Goal: Information Seeking & Learning: Learn about a topic

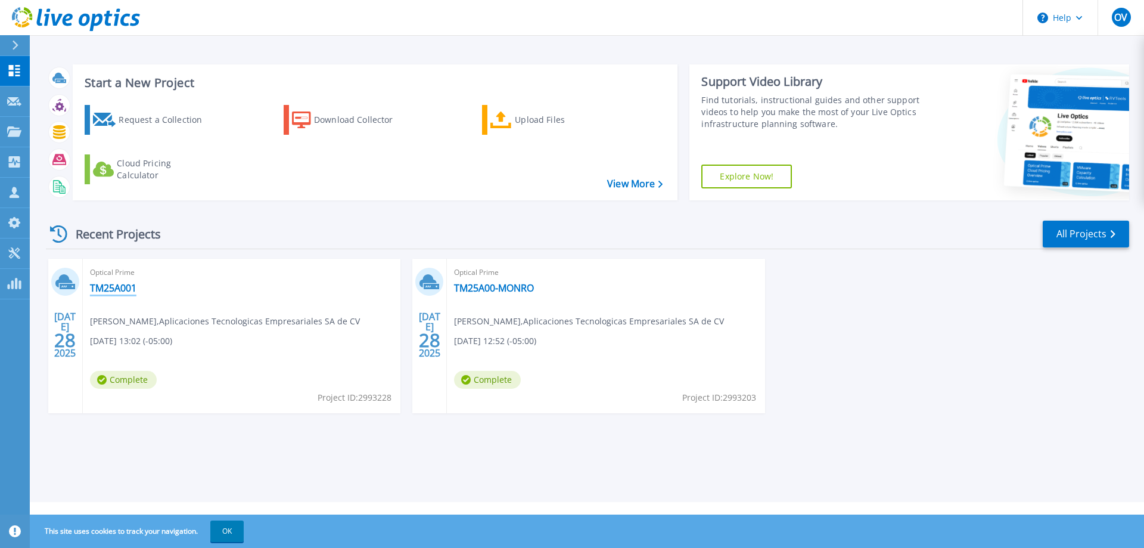
click at [122, 287] on link "TM25A001" at bounding box center [113, 288] width 46 height 12
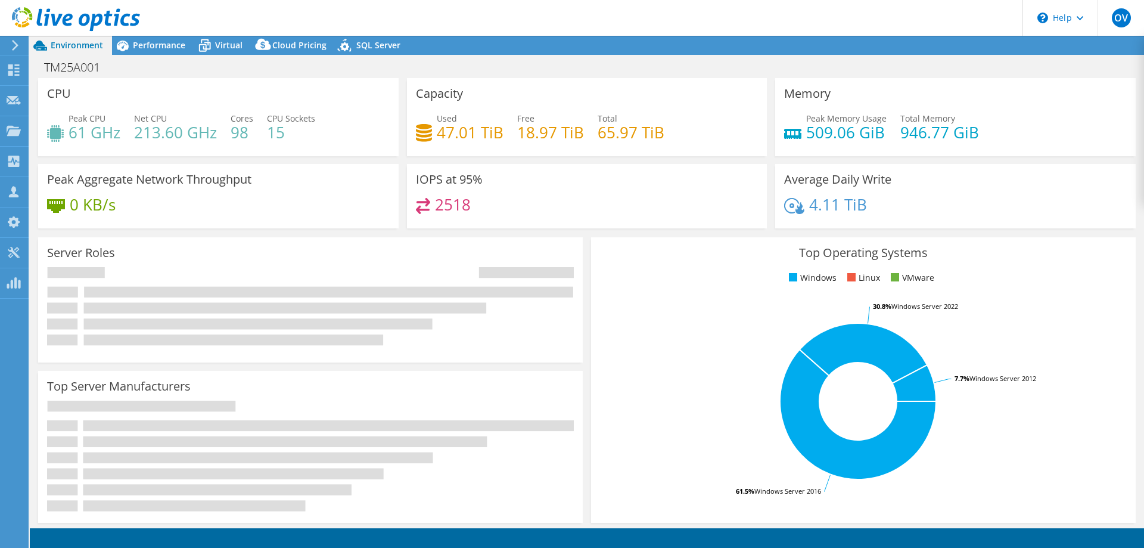
select select "USD"
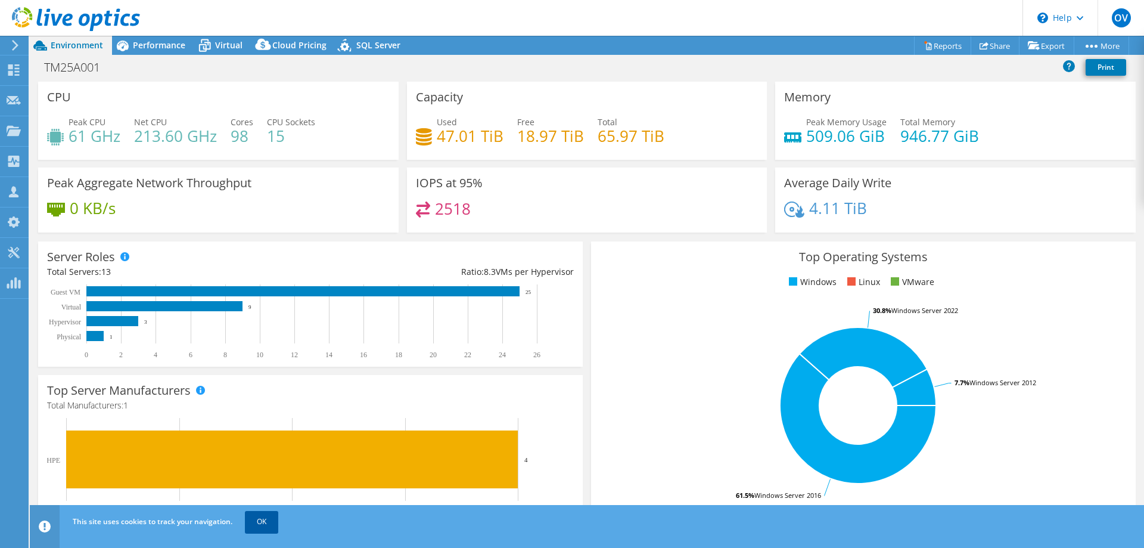
click at [254, 517] on link "OK" at bounding box center [261, 521] width 33 height 21
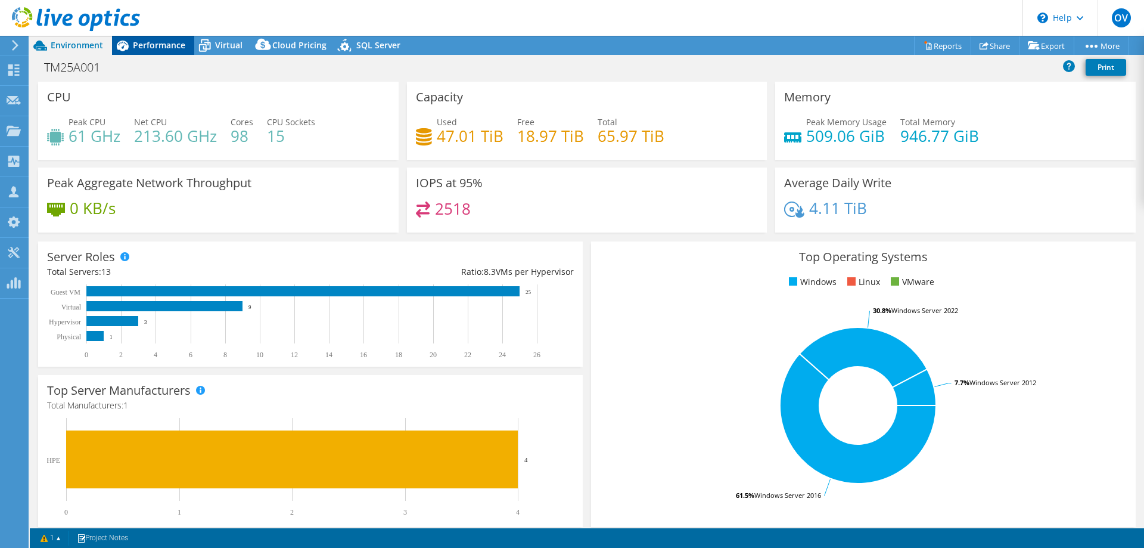
click at [170, 52] on div "Performance" at bounding box center [153, 45] width 82 height 19
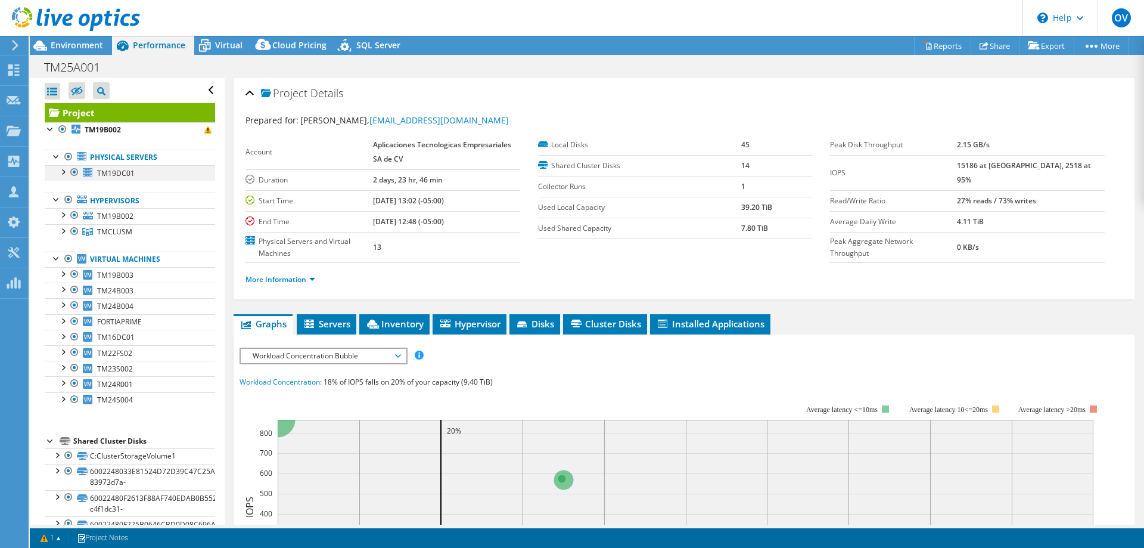
click at [66, 173] on div at bounding box center [63, 171] width 12 height 12
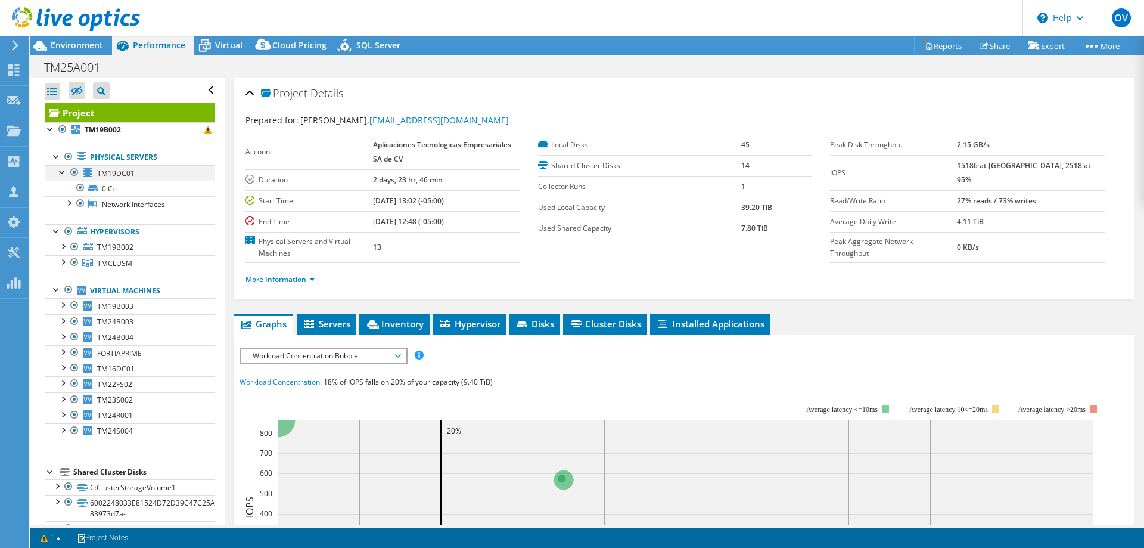
click at [64, 173] on div at bounding box center [63, 171] width 12 height 12
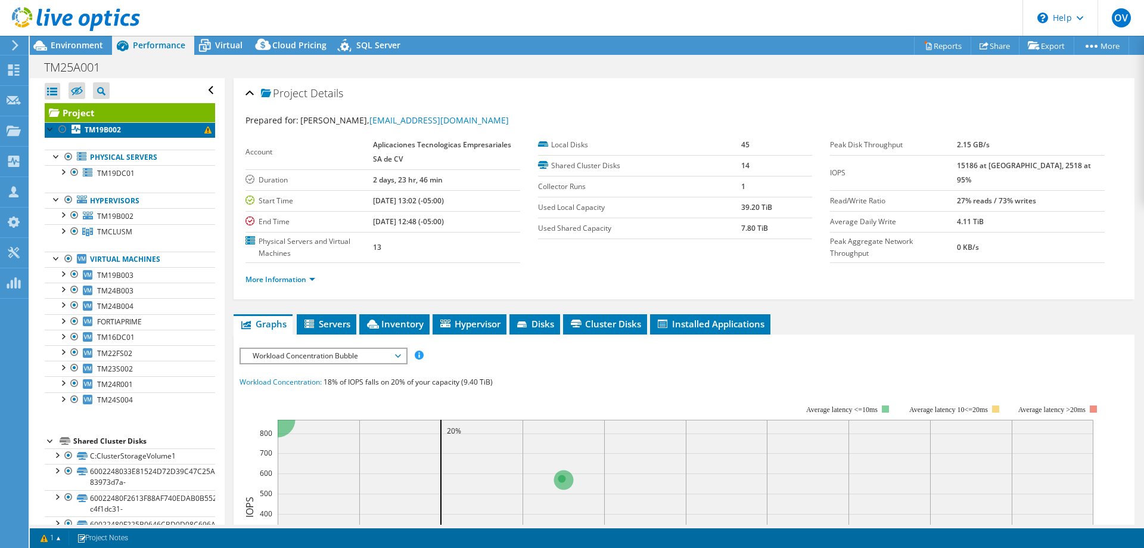
click at [204, 130] on span at bounding box center [207, 129] width 7 height 7
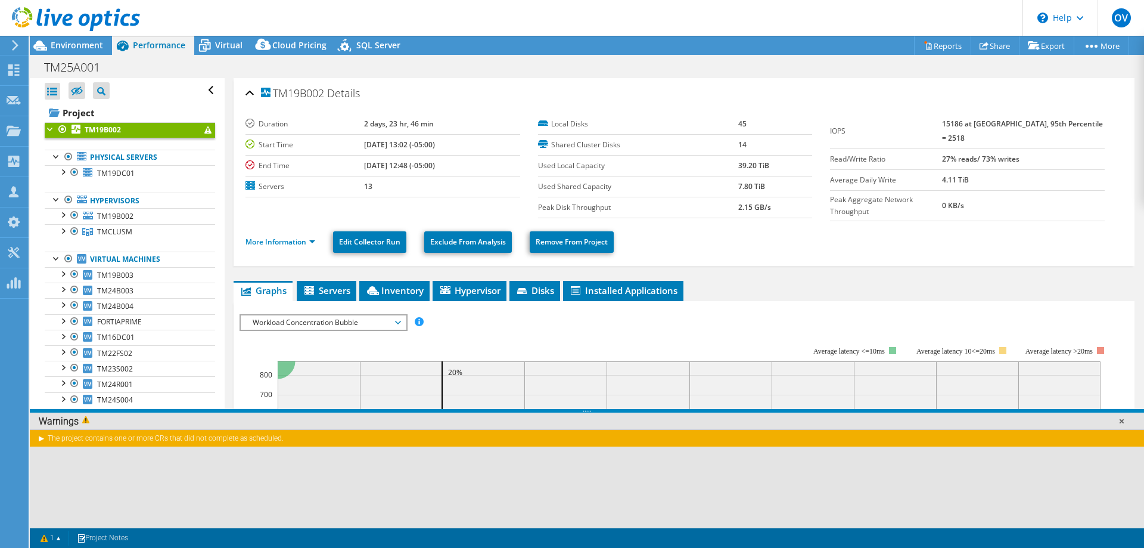
click at [1120, 422] on link at bounding box center [1121, 421] width 12 height 12
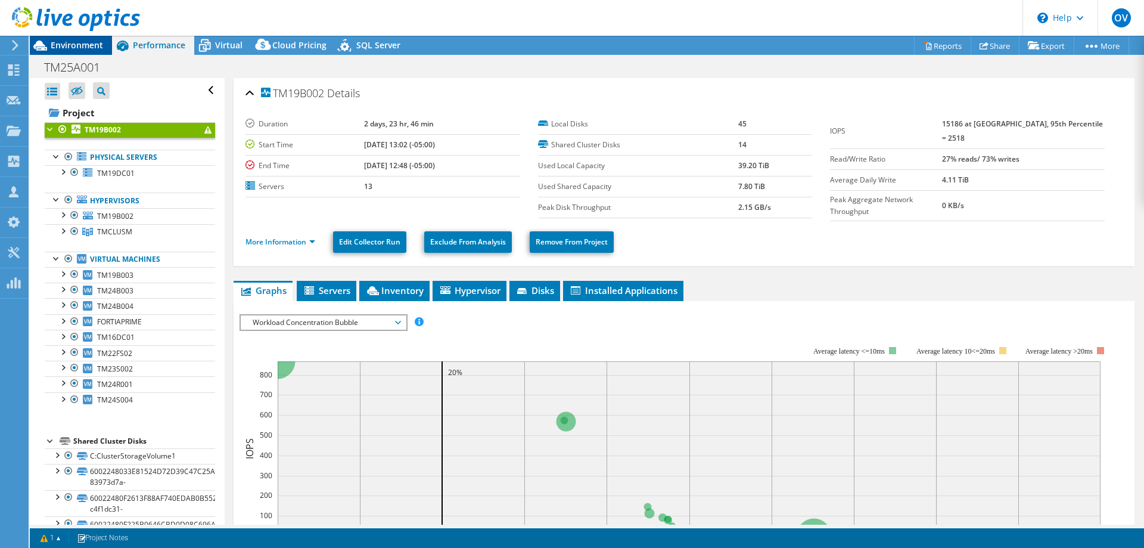
click at [78, 47] on span "Environment" at bounding box center [77, 44] width 52 height 11
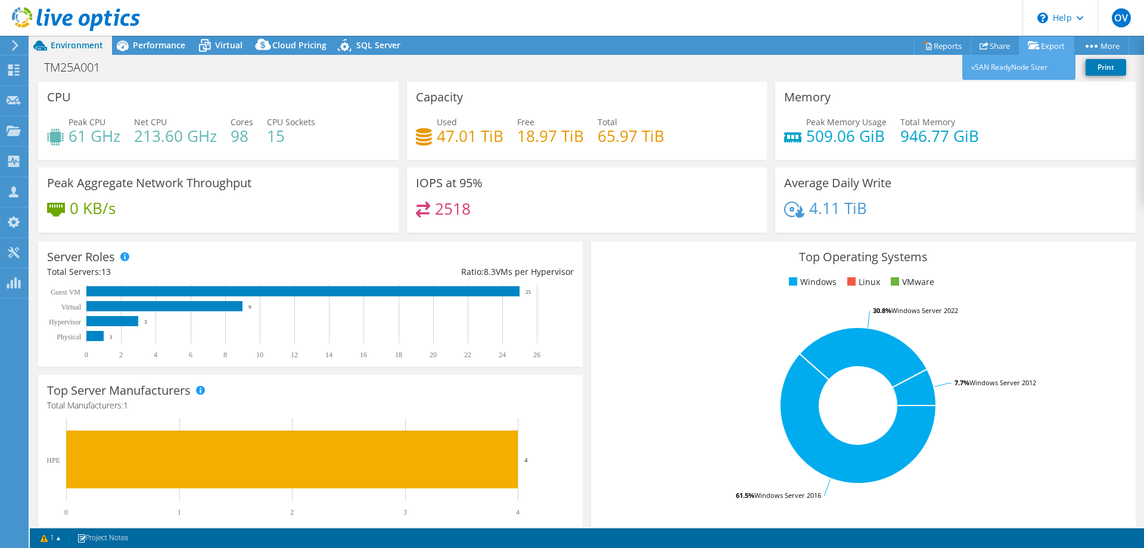
click at [1051, 46] on link "Export" at bounding box center [1046, 45] width 55 height 18
click at [951, 51] on link "Reports" at bounding box center [942, 45] width 57 height 18
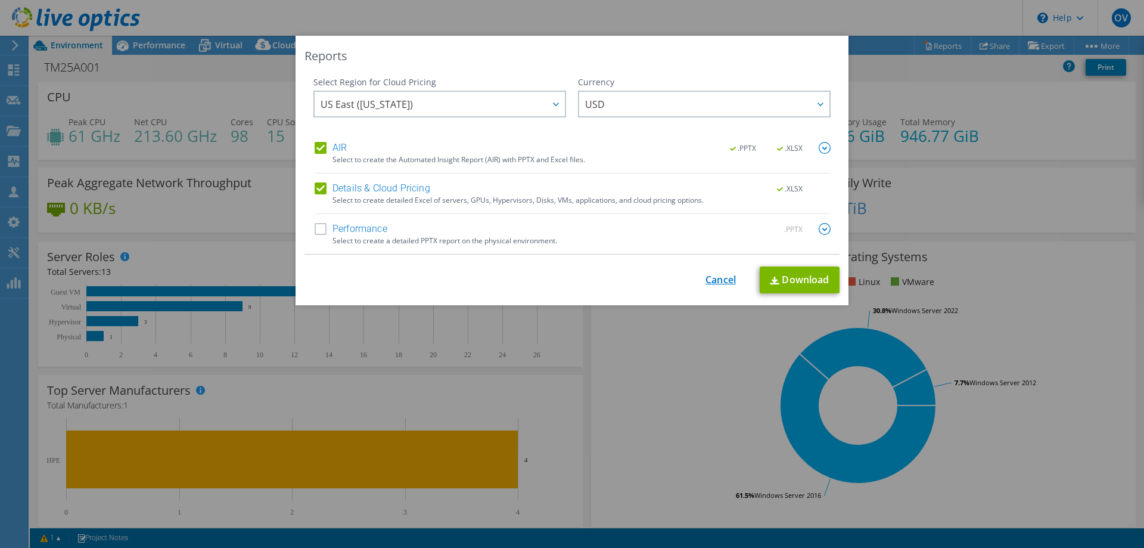
click at [716, 281] on link "Cancel" at bounding box center [720, 279] width 30 height 11
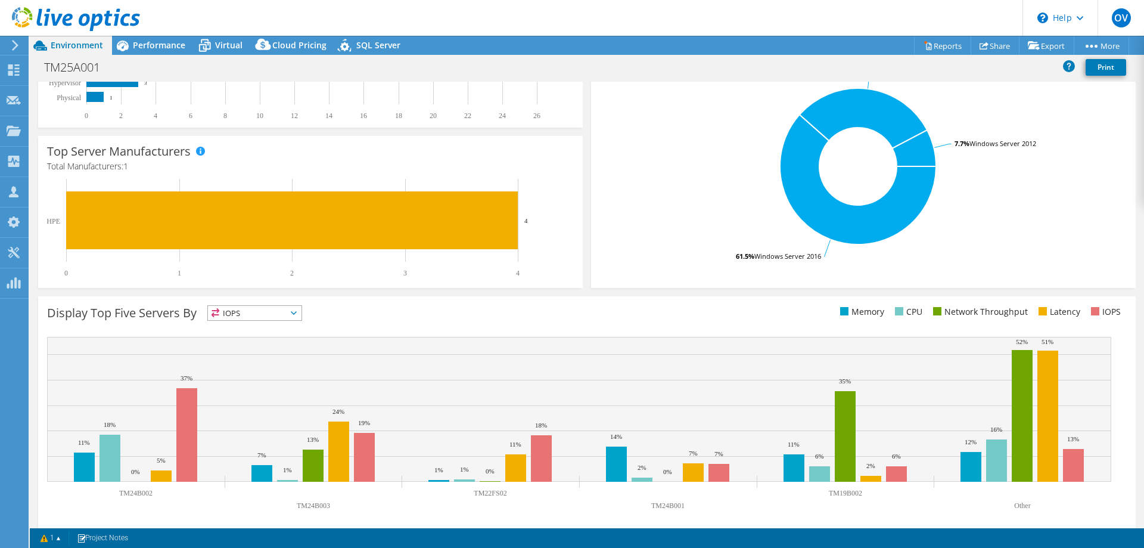
scroll to position [248, 0]
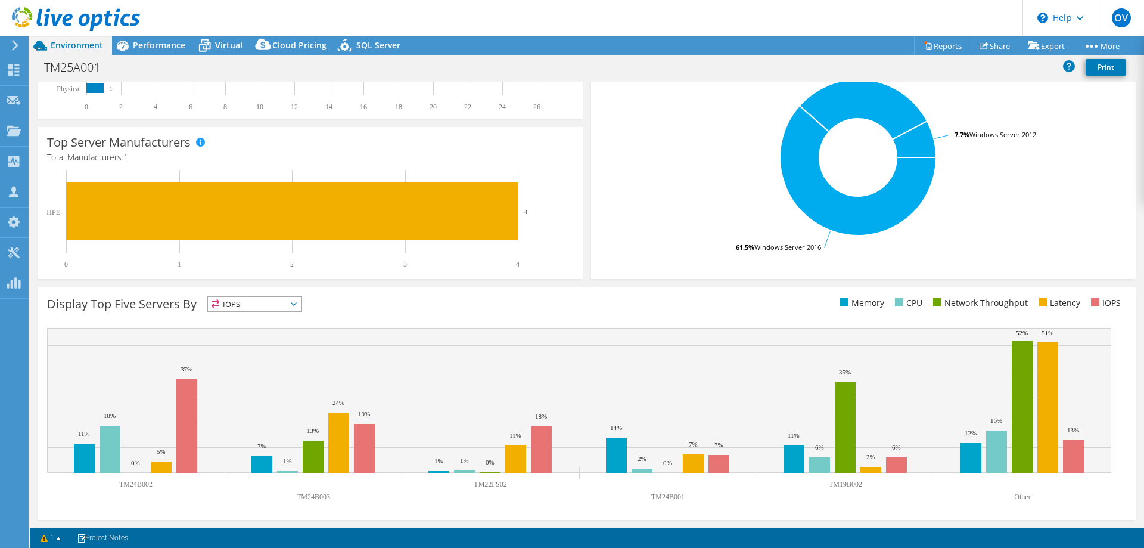
click at [301, 300] on span "IOPS" at bounding box center [255, 304] width 94 height 14
click at [300, 301] on span "IOPS" at bounding box center [255, 304] width 94 height 14
click at [576, 284] on div "This graph will display once collector runs have completed Display Top Five Ser…" at bounding box center [587, 403] width 1106 height 241
click at [301, 310] on span "IOPS" at bounding box center [255, 304] width 94 height 14
click at [278, 333] on li "Memory" at bounding box center [255, 336] width 94 height 17
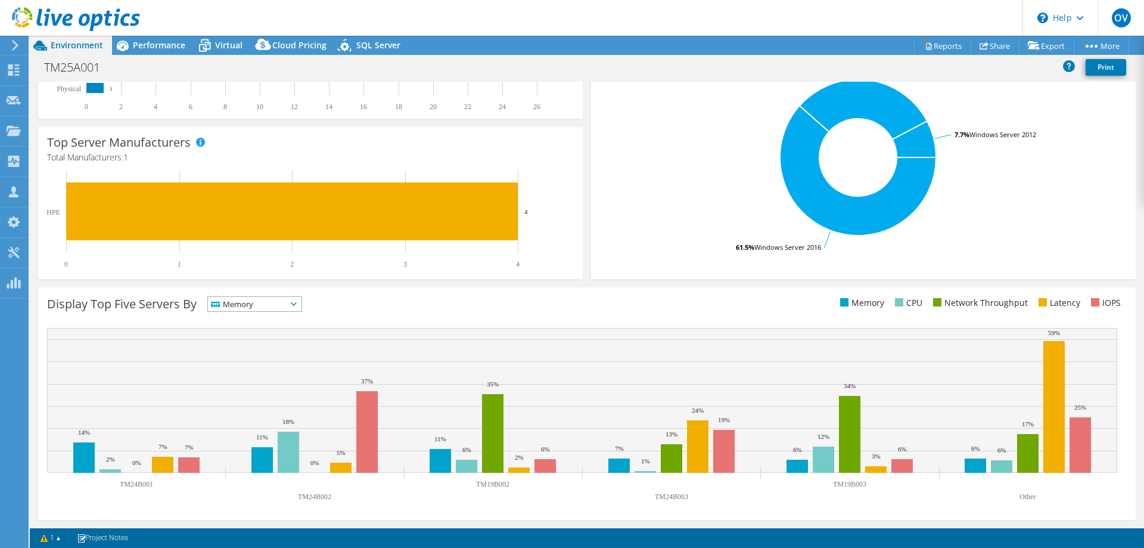
click at [256, 307] on span "Memory" at bounding box center [247, 304] width 79 height 14
click at [259, 352] on li "CPU" at bounding box center [255, 352] width 94 height 17
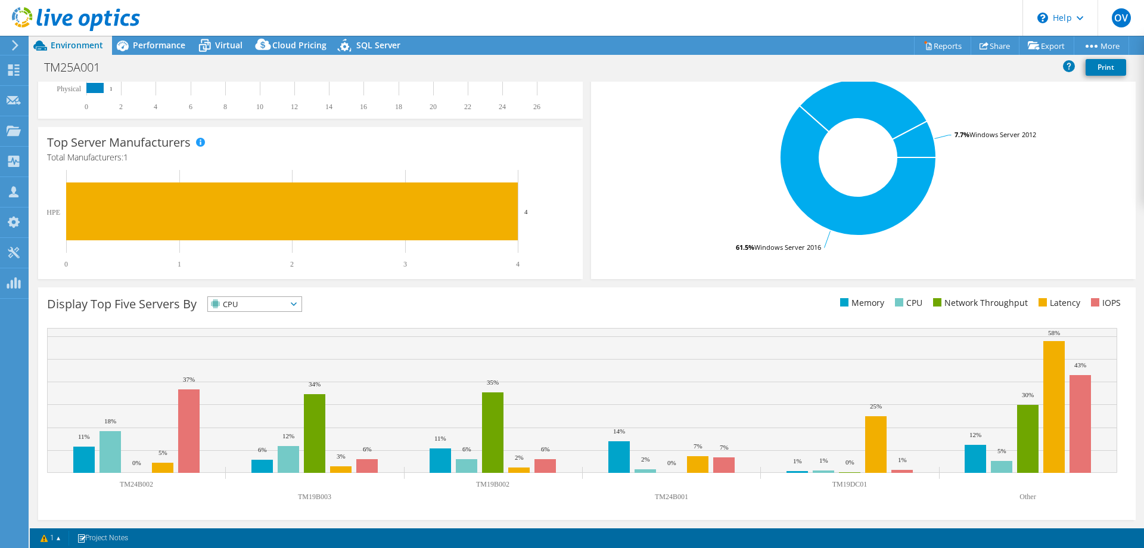
click at [301, 303] on span "CPU" at bounding box center [255, 304] width 94 height 14
click at [281, 365] on li "Network Throughput" at bounding box center [255, 369] width 94 height 17
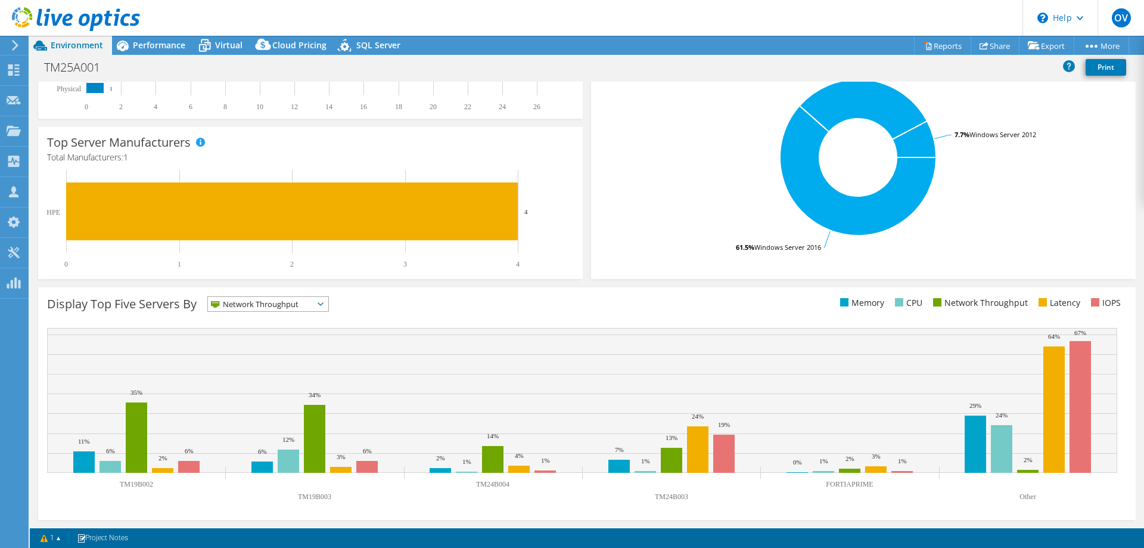
click at [400, 305] on div "Display Top Five Servers By Network Throughput IOPS" at bounding box center [317, 306] width 540 height 20
click at [304, 305] on span "Network Throughput" at bounding box center [260, 304] width 105 height 14
click at [288, 383] on li "Latency" at bounding box center [268, 386] width 120 height 17
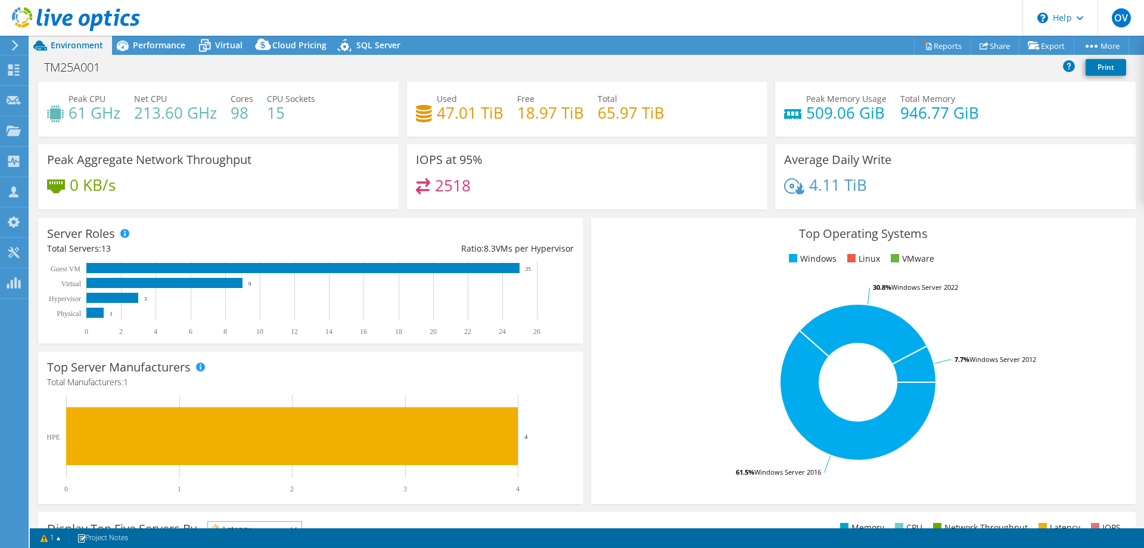
scroll to position [0, 0]
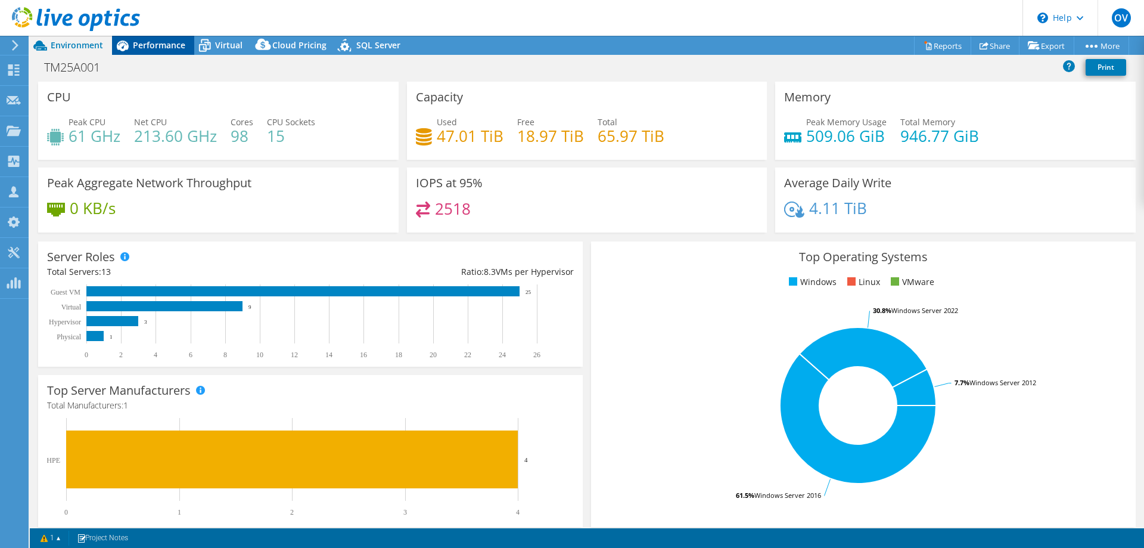
click at [161, 53] on div "Performance" at bounding box center [153, 45] width 82 height 19
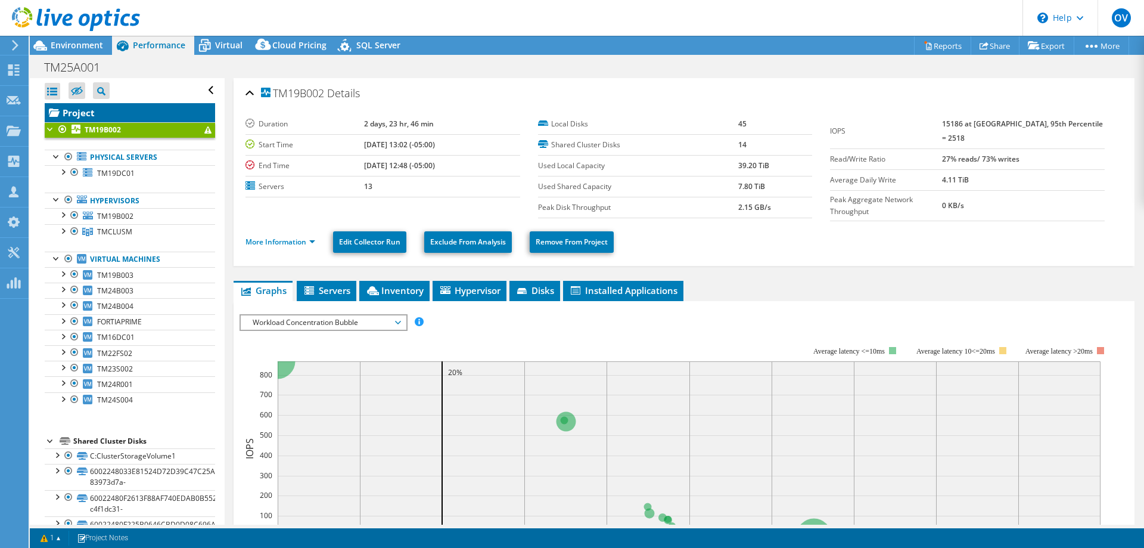
click at [94, 116] on link "Project" at bounding box center [130, 112] width 170 height 19
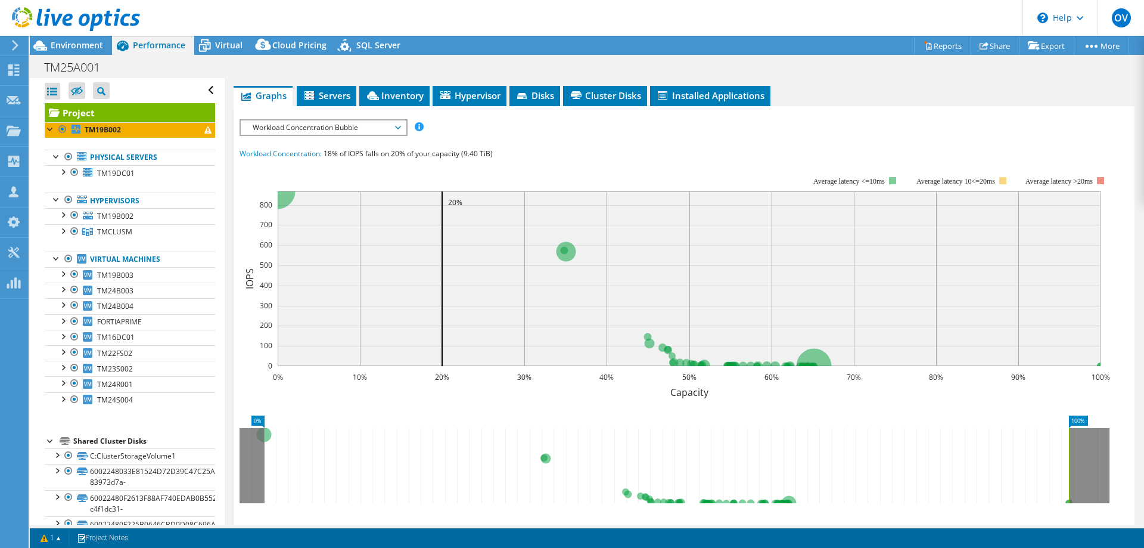
scroll to position [220, 0]
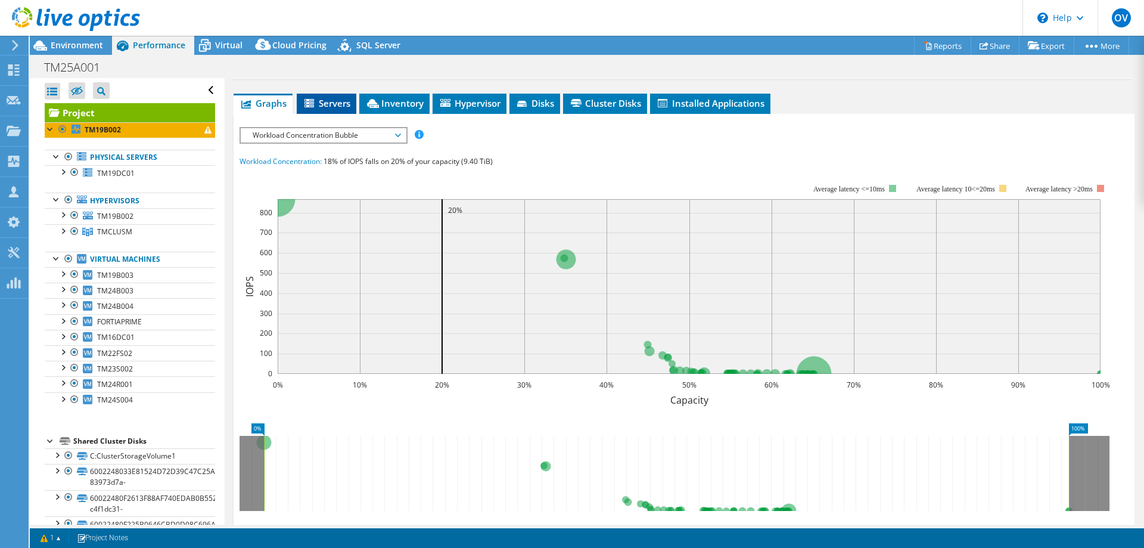
click at [337, 107] on span "Servers" at bounding box center [327, 103] width 48 height 12
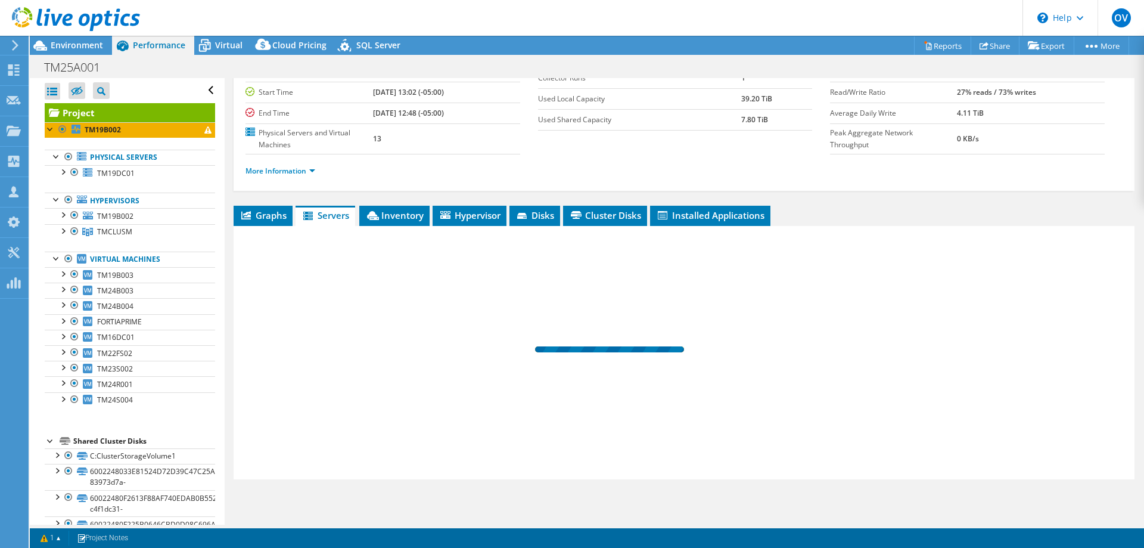
scroll to position [108, 0]
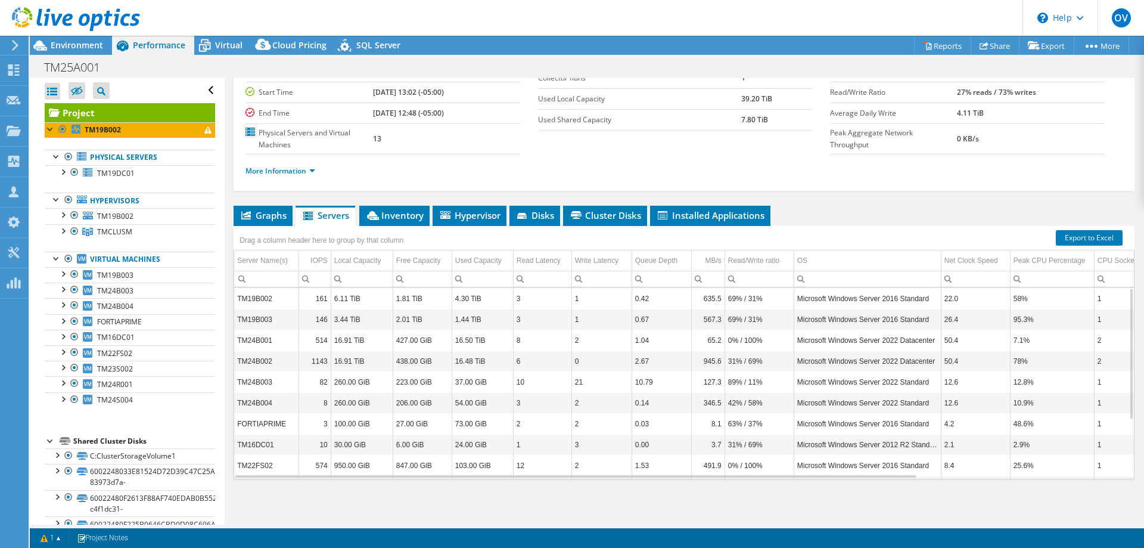
click at [483, 492] on div "Graphs Servers Inventory Hypervisor Disks Cluster Disks Installed Applications …" at bounding box center [684, 355] width 901 height 298
click at [267, 204] on div "Project Details Prepared for: Omar Villegas, ovillegas@aptec.com.mx Account Apl…" at bounding box center [684, 247] width 919 height 555
click at [265, 216] on span "Graphs" at bounding box center [263, 215] width 47 height 12
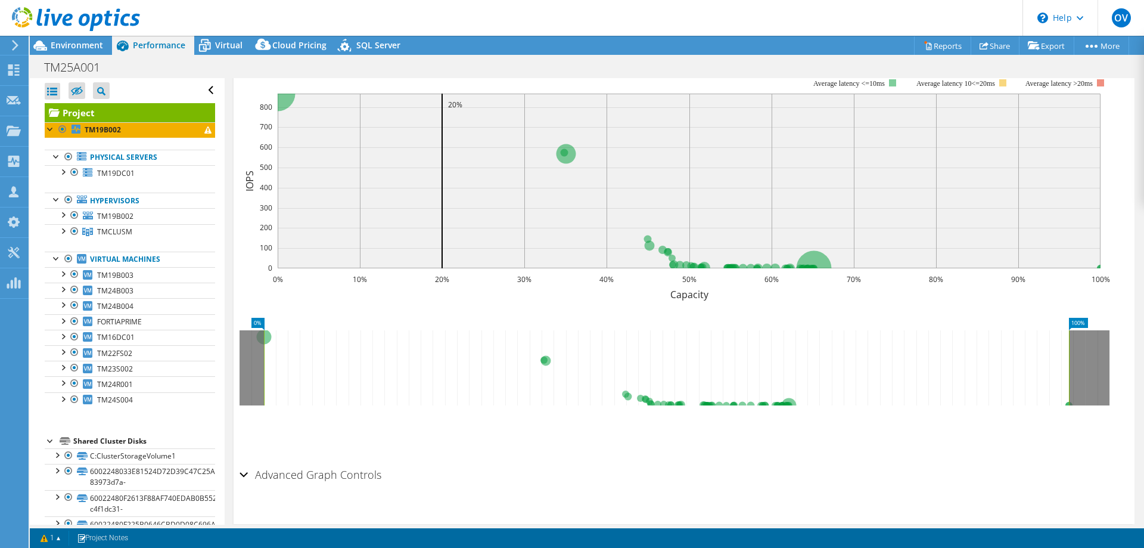
scroll to position [346, 0]
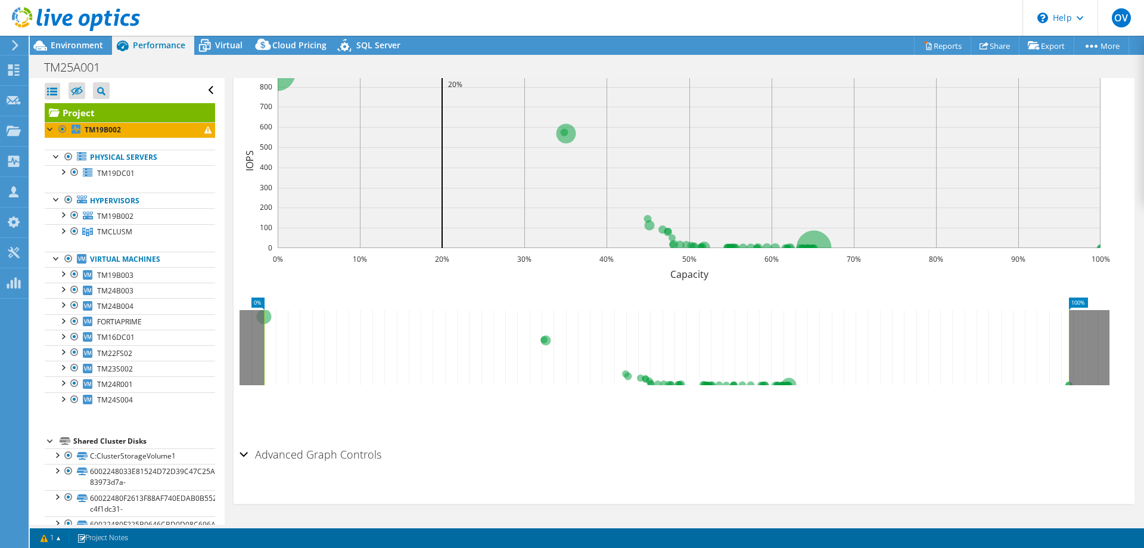
click at [355, 455] on h2 "Advanced Graph Controls" at bounding box center [311, 454] width 142 height 24
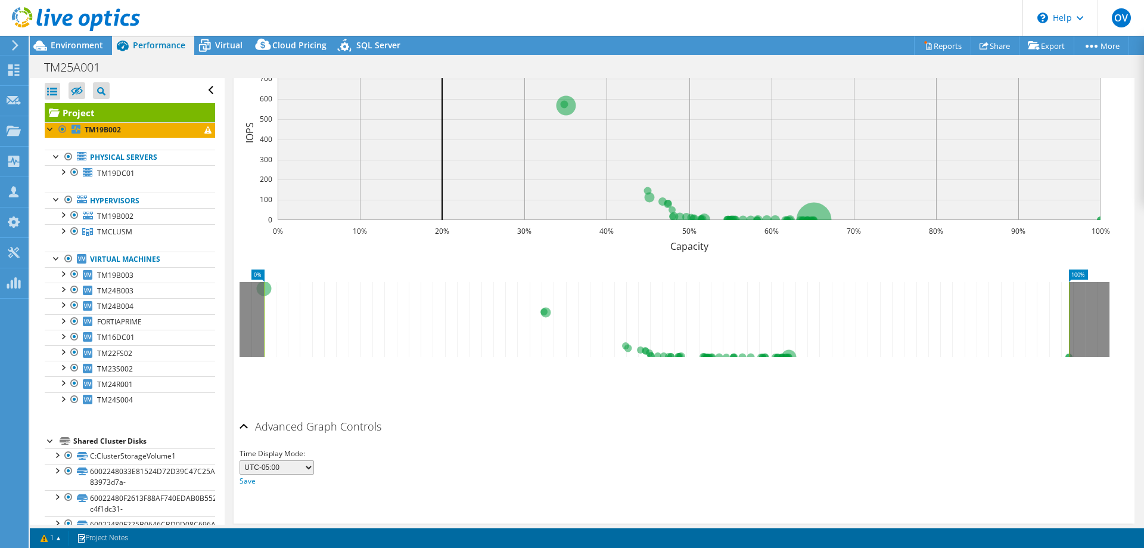
scroll to position [268, 0]
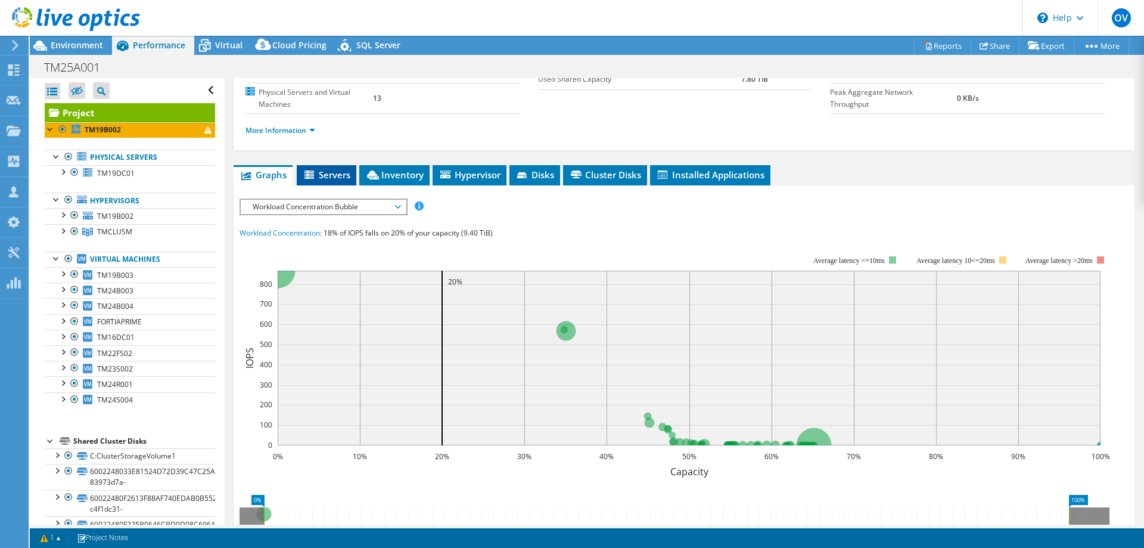
click at [332, 170] on span "Servers" at bounding box center [327, 175] width 48 height 12
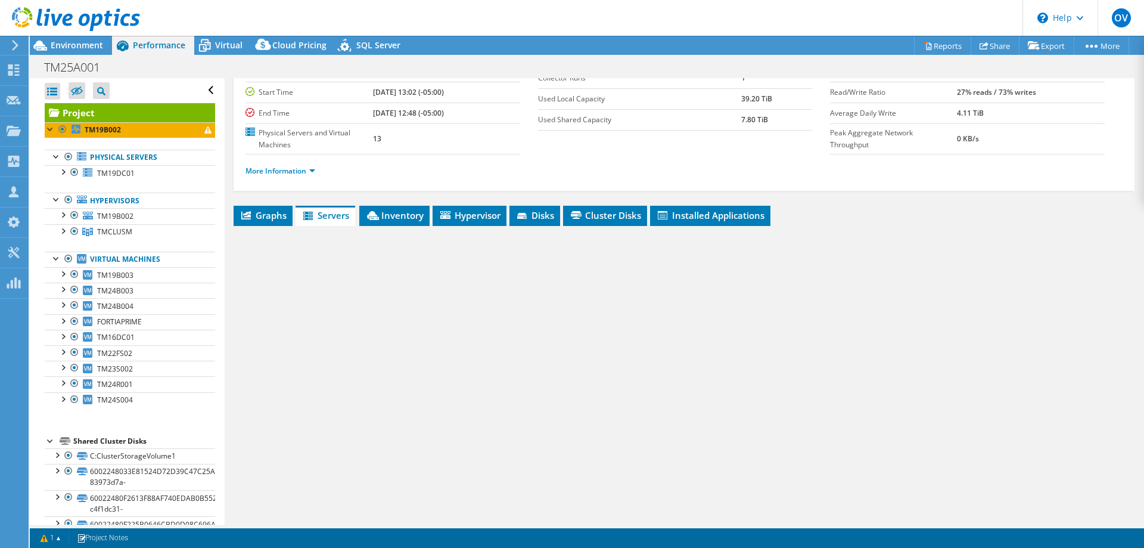
scroll to position [108, 0]
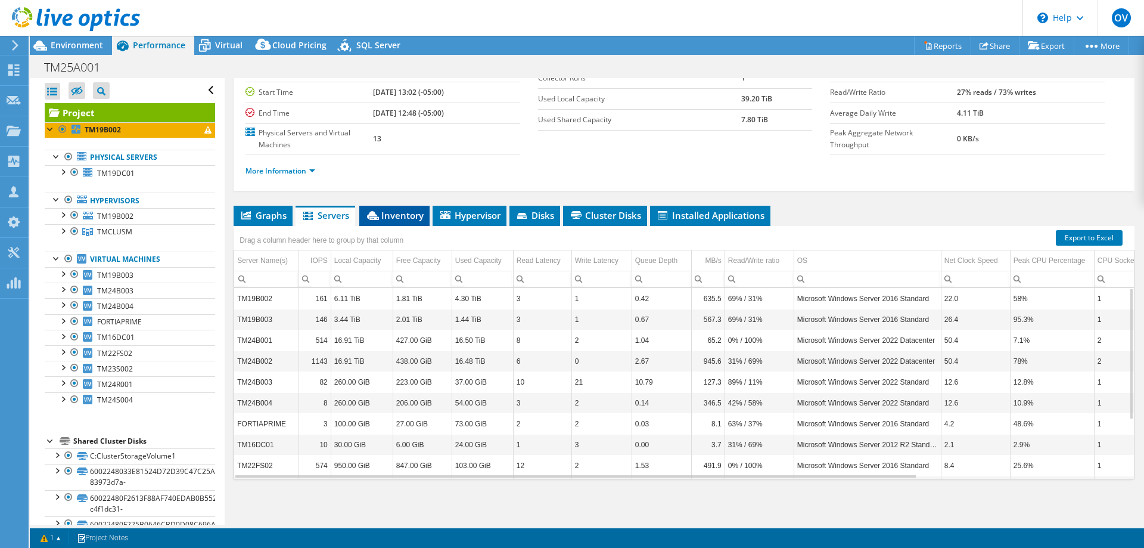
click at [400, 212] on span "Inventory" at bounding box center [394, 215] width 58 height 12
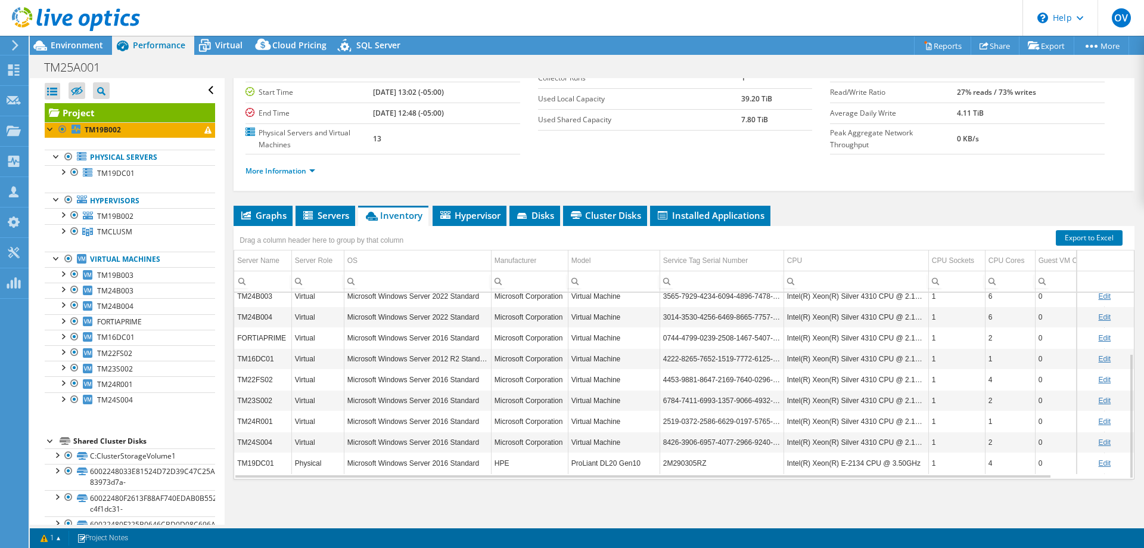
drag, startPoint x: 1127, startPoint y: 387, endPoint x: 1128, endPoint y: 339, distance: 47.7
click at [1128, 339] on div "Project Details Prepared for: Omar Villegas, ovillegas@aptec.com.mx Account Apl…" at bounding box center [684, 247] width 919 height 555
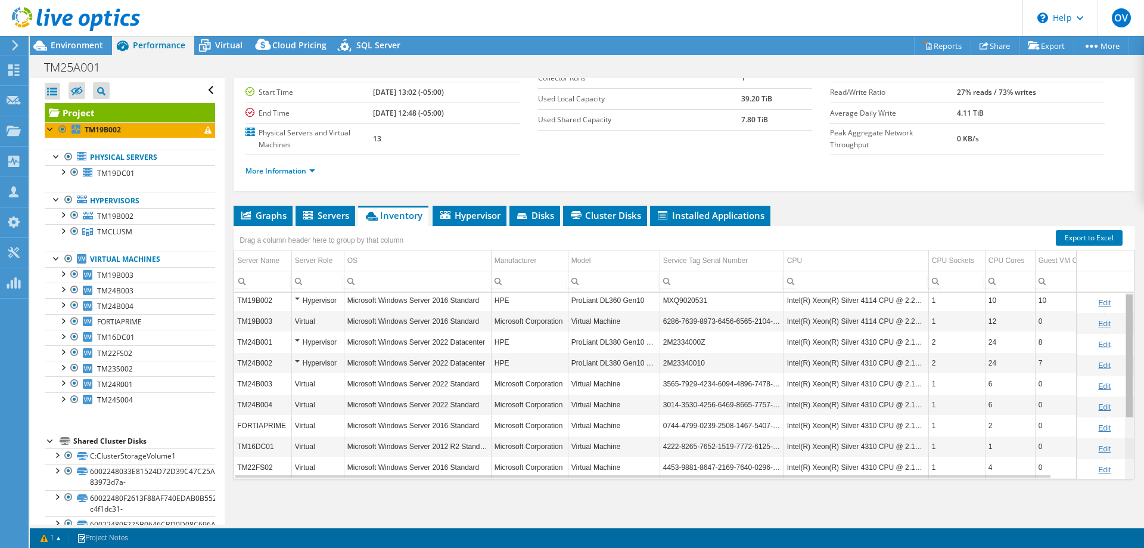
scroll to position [0, 0]
drag, startPoint x: 1121, startPoint y: 381, endPoint x: 1126, endPoint y: 297, distance: 84.2
click at [1126, 297] on body "OV Channel Partner Omar Villegas ovillegas@aptec.com.mx Aplicaciones Tecnologic…" at bounding box center [572, 274] width 1144 height 548
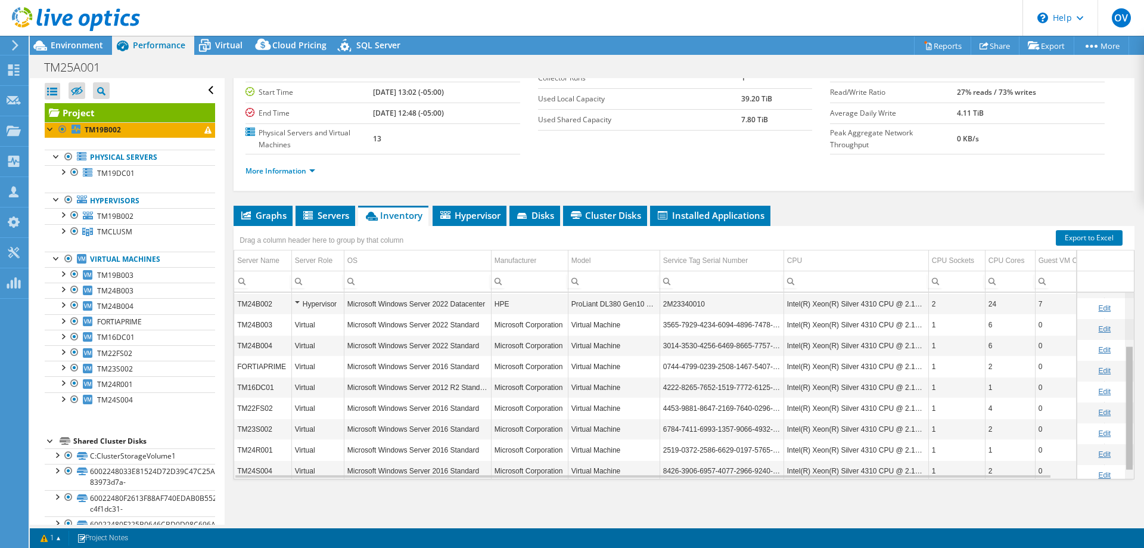
scroll to position [91, 0]
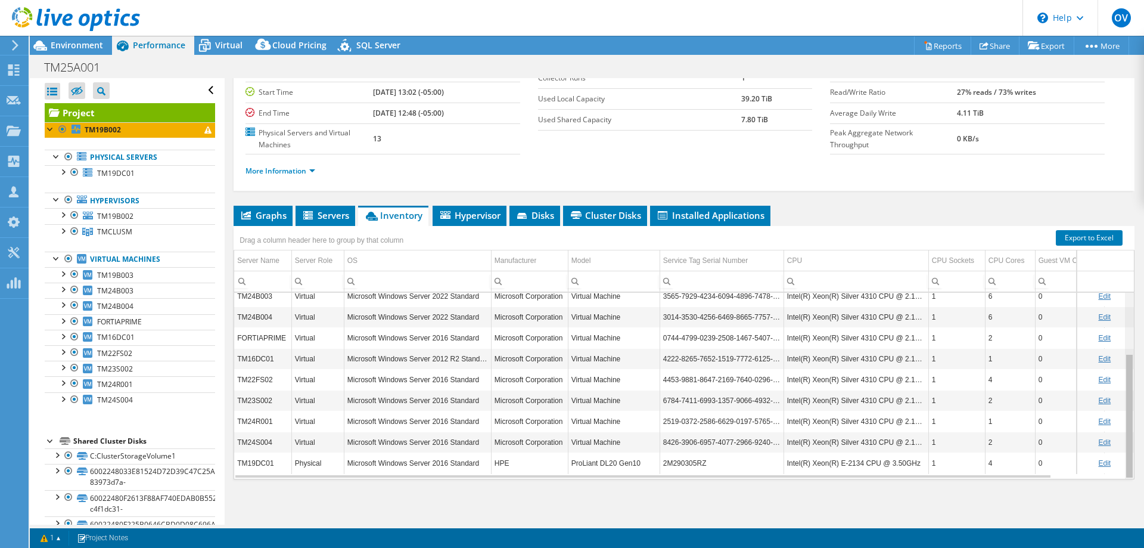
drag, startPoint x: 1121, startPoint y: 357, endPoint x: 1108, endPoint y: 443, distance: 86.3
click at [1108, 443] on body "OV Channel Partner Omar Villegas ovillegas@aptec.com.mx Aplicaciones Tecnologic…" at bounding box center [572, 274] width 1144 height 548
click at [481, 214] on span "Hypervisor" at bounding box center [470, 215] width 62 height 12
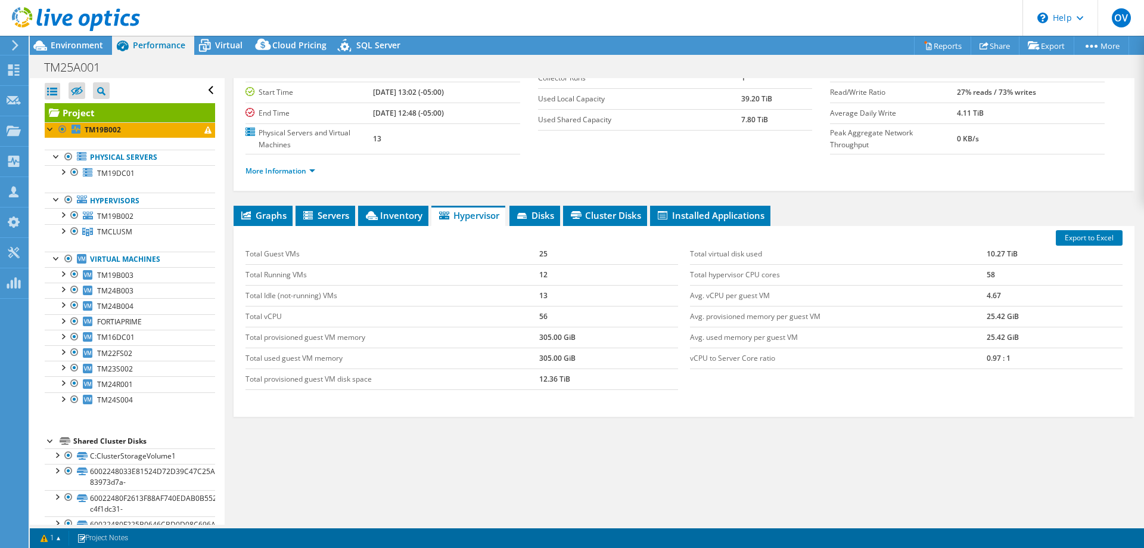
click at [413, 450] on div "Graphs Servers Inventory Hypervisor Disks Cluster Disks Installed Applications …" at bounding box center [684, 355] width 901 height 298
click at [539, 206] on li "Disks" at bounding box center [534, 216] width 51 height 20
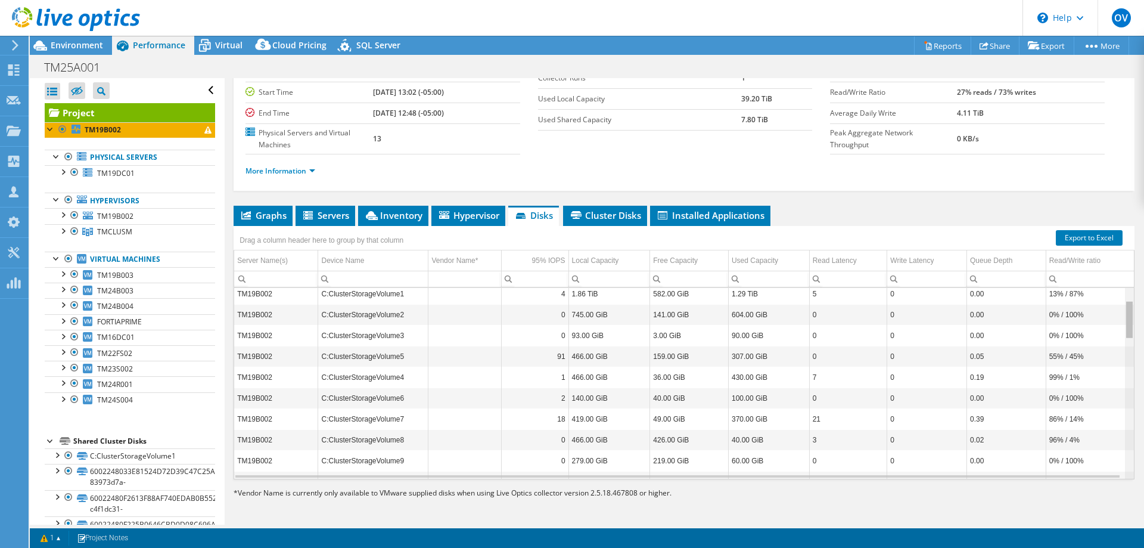
scroll to position [0, 0]
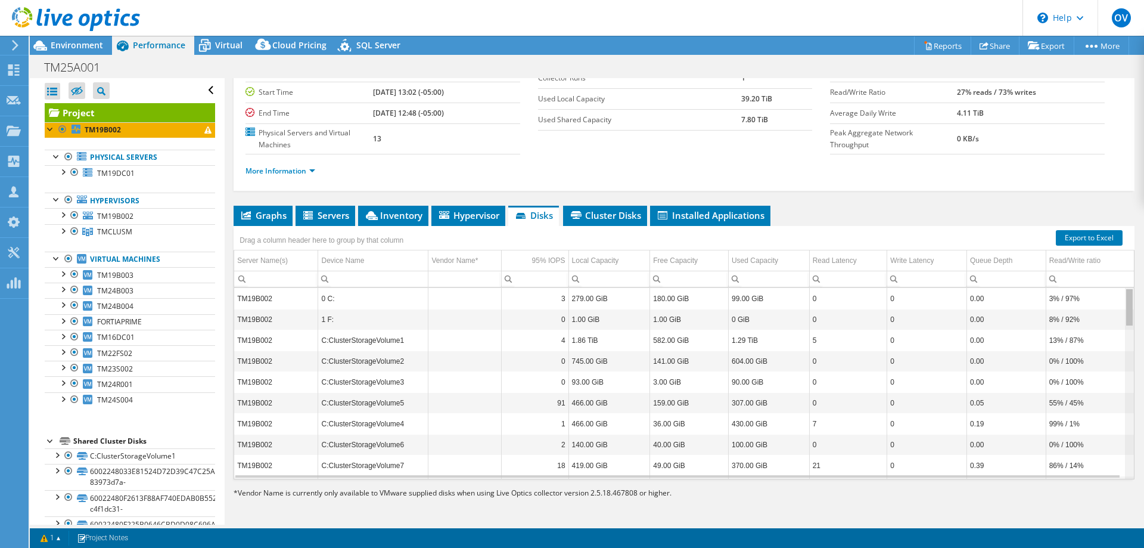
drag, startPoint x: 1123, startPoint y: 454, endPoint x: 1116, endPoint y: 279, distance: 175.3
click at [1116, 279] on body "OV Channel Partner Omar Villegas ovillegas@aptec.com.mx Aplicaciones Tecnologic…" at bounding box center [572, 274] width 1144 height 548
drag, startPoint x: 1124, startPoint y: 311, endPoint x: 1121, endPoint y: 325, distance: 14.0
click at [1121, 325] on body "OV Channel Partner Omar Villegas ovillegas@aptec.com.mx Aplicaciones Tecnologic…" at bounding box center [572, 274] width 1144 height 548
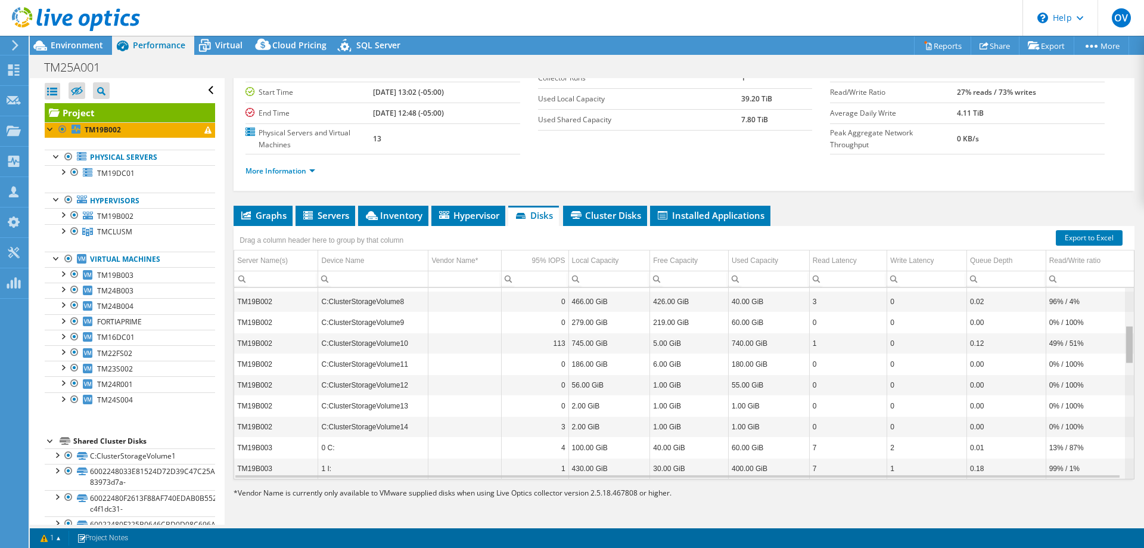
scroll to position [191, 0]
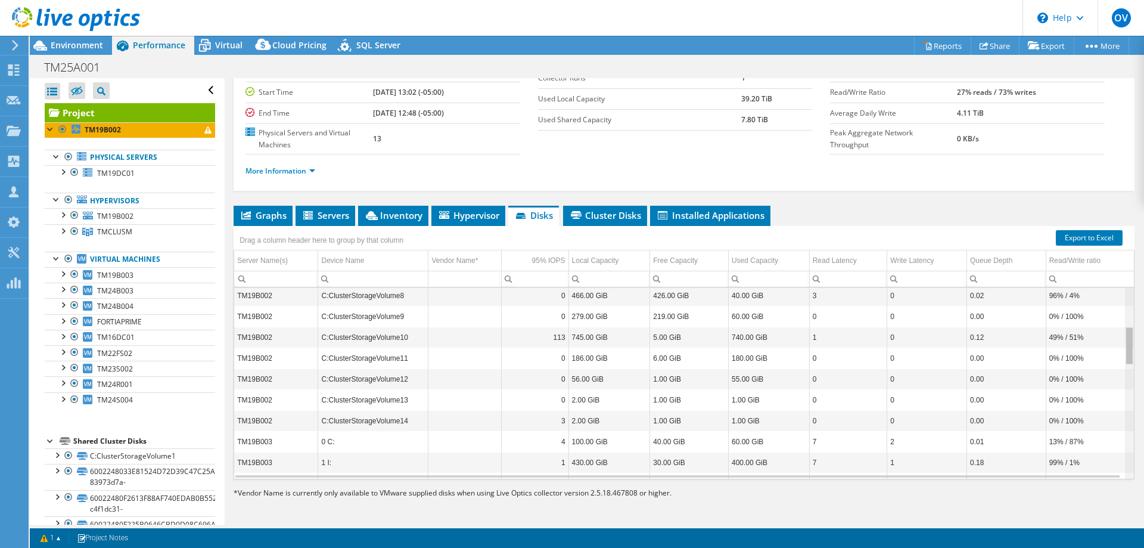
drag, startPoint x: 1118, startPoint y: 318, endPoint x: 1121, endPoint y: 355, distance: 36.5
click at [1121, 355] on body "OV Channel Partner Omar Villegas ovillegas@aptec.com.mx Aplicaciones Tecnologic…" at bounding box center [572, 274] width 1144 height 548
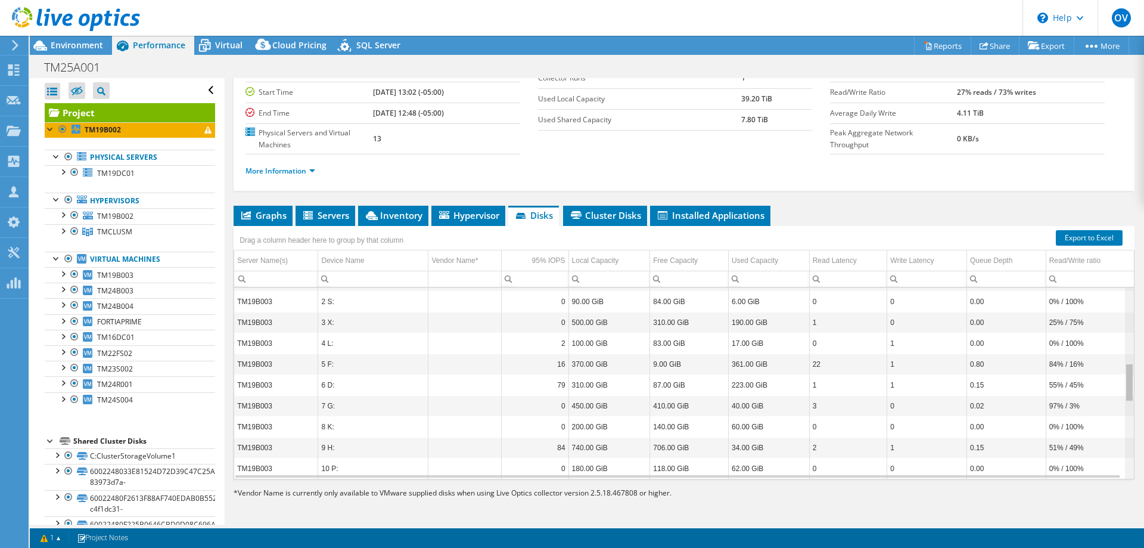
scroll to position [378, 0]
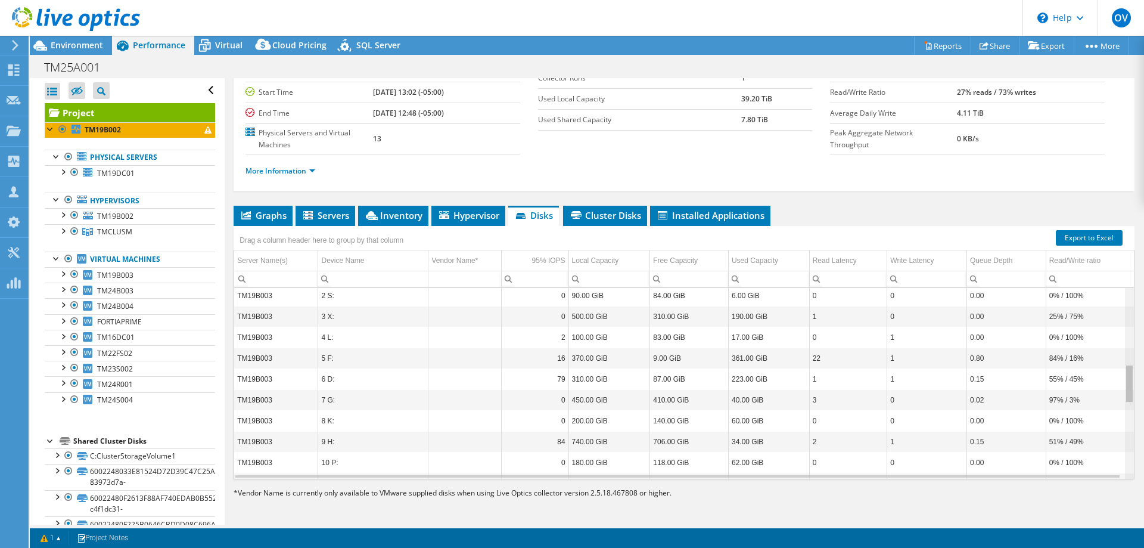
drag, startPoint x: 1122, startPoint y: 341, endPoint x: 1125, endPoint y: 385, distance: 43.6
click at [1125, 385] on body "OV Channel Partner Omar Villegas ovillegas@aptec.com.mx Aplicaciones Tecnologic…" at bounding box center [572, 274] width 1144 height 548
click at [1125, 380] on div "TM19B002 0 C: 3 279.00 GiB 180.00 GiB 99.00 GiB 0 0 0.00 3% / 97% TM19B002 1 F:…" at bounding box center [684, 383] width 901 height 192
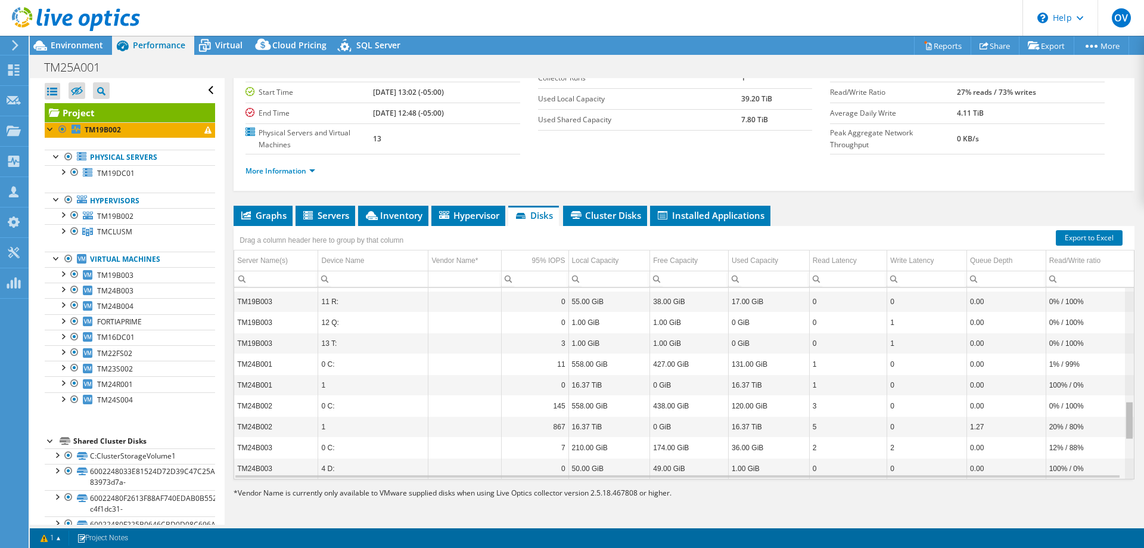
scroll to position [563, 0]
drag, startPoint x: 1122, startPoint y: 379, endPoint x: 1123, endPoint y: 422, distance: 42.9
click at [1123, 422] on body "OV Channel Partner Omar Villegas ovillegas@aptec.com.mx Aplicaciones Tecnologic…" at bounding box center [572, 274] width 1144 height 548
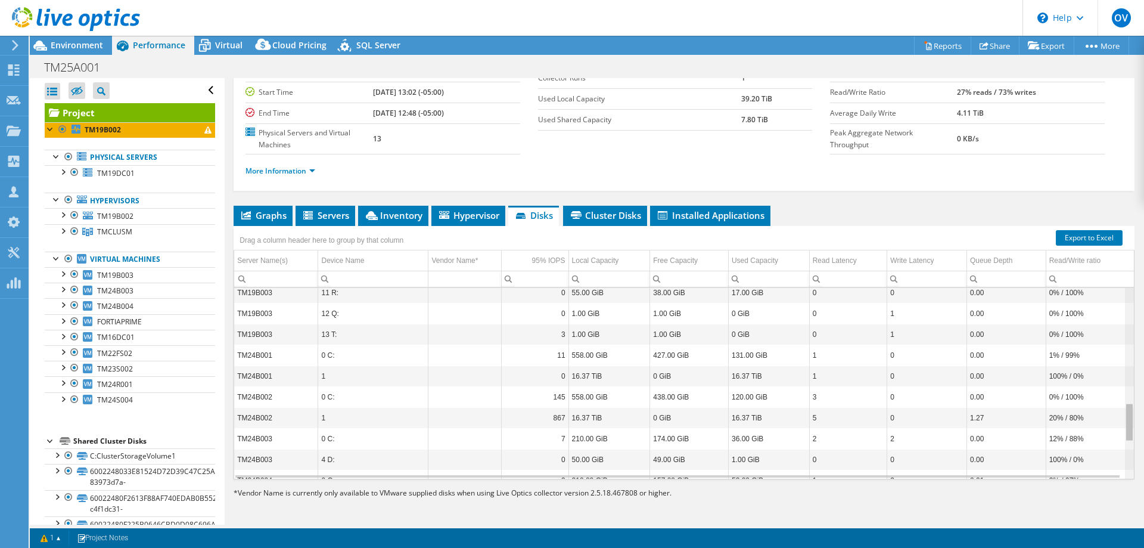
drag, startPoint x: 1124, startPoint y: 416, endPoint x: 1124, endPoint y: 424, distance: 7.1
click at [1124, 424] on body "OV Channel Partner Omar Villegas ovillegas@aptec.com.mx Aplicaciones Tecnologic…" at bounding box center [572, 274] width 1144 height 548
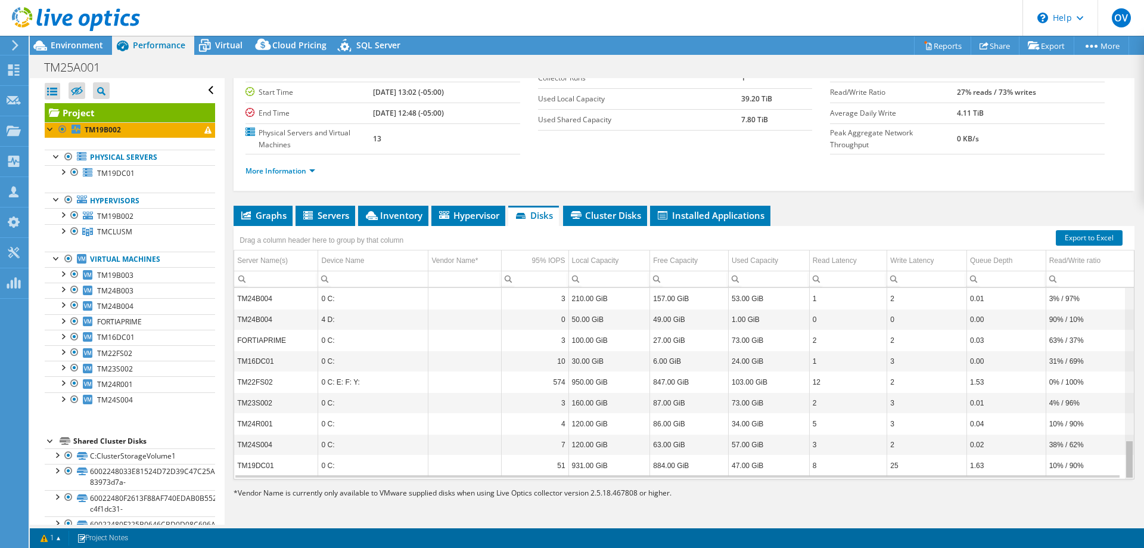
scroll to position [753, 0]
drag, startPoint x: 1122, startPoint y: 413, endPoint x: 1130, endPoint y: 456, distance: 43.5
click at [1130, 456] on body "OV Channel Partner Omar Villegas ovillegas@aptec.com.mx Aplicaciones Tecnologic…" at bounding box center [572, 274] width 1144 height 548
click at [599, 220] on span "Cluster Disks" at bounding box center [605, 215] width 72 height 12
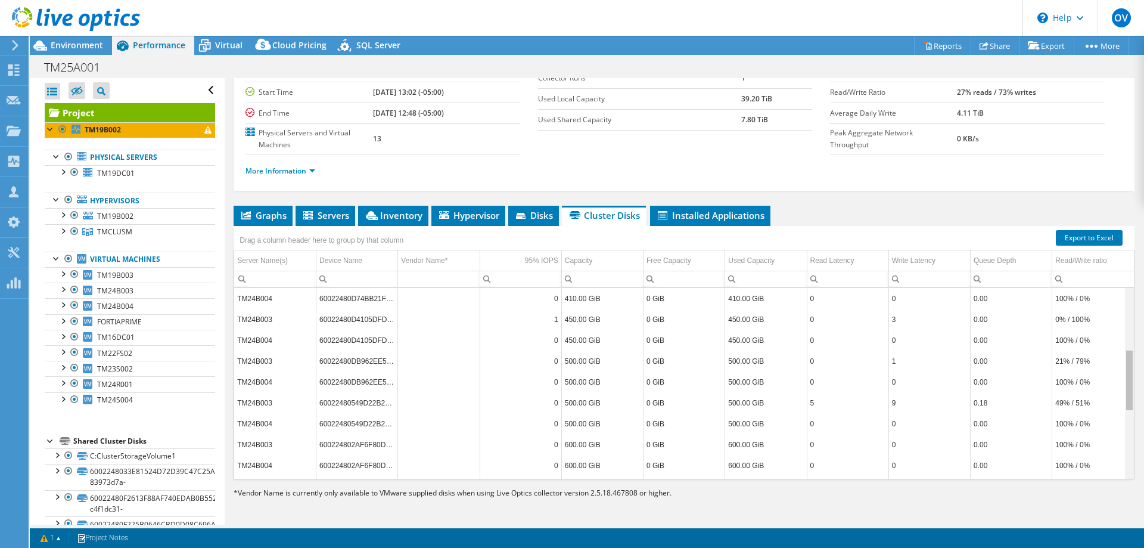
scroll to position [191, 0]
drag, startPoint x: 1124, startPoint y: 316, endPoint x: 1122, endPoint y: 385, distance: 69.7
click at [1122, 385] on body "OV Channel Partner Omar Villegas ovillegas@aptec.com.mx Aplicaciones Tecnologic…" at bounding box center [572, 274] width 1144 height 548
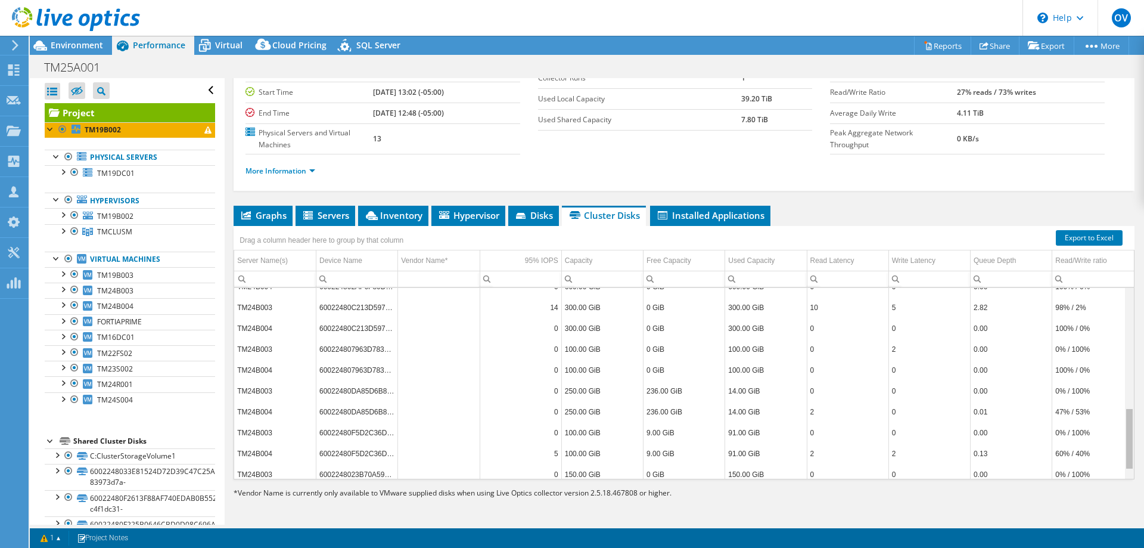
scroll to position [377, 0]
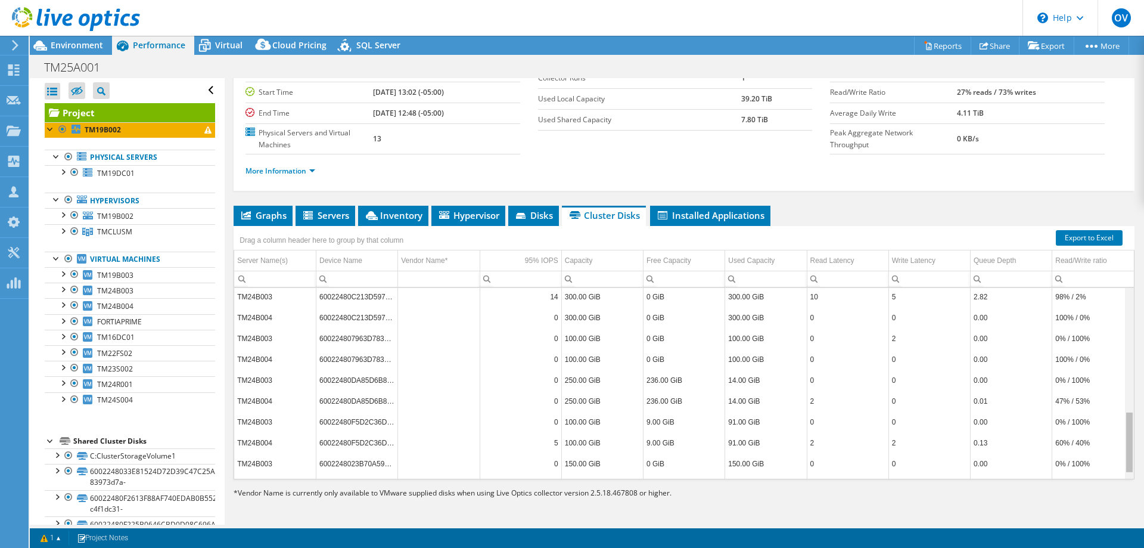
drag, startPoint x: 1122, startPoint y: 370, endPoint x: 1133, endPoint y: 438, distance: 68.8
click at [1133, 438] on body "OV Channel Partner Omar Villegas ovillegas@aptec.com.mx Aplicaciones Tecnologic…" at bounding box center [572, 274] width 1144 height 548
drag, startPoint x: 1122, startPoint y: 441, endPoint x: 1128, endPoint y: 461, distance: 21.1
click at [1128, 461] on body "OV Channel Partner Omar Villegas ovillegas@aptec.com.mx Aplicaciones Tecnologic…" at bounding box center [572, 274] width 1144 height 548
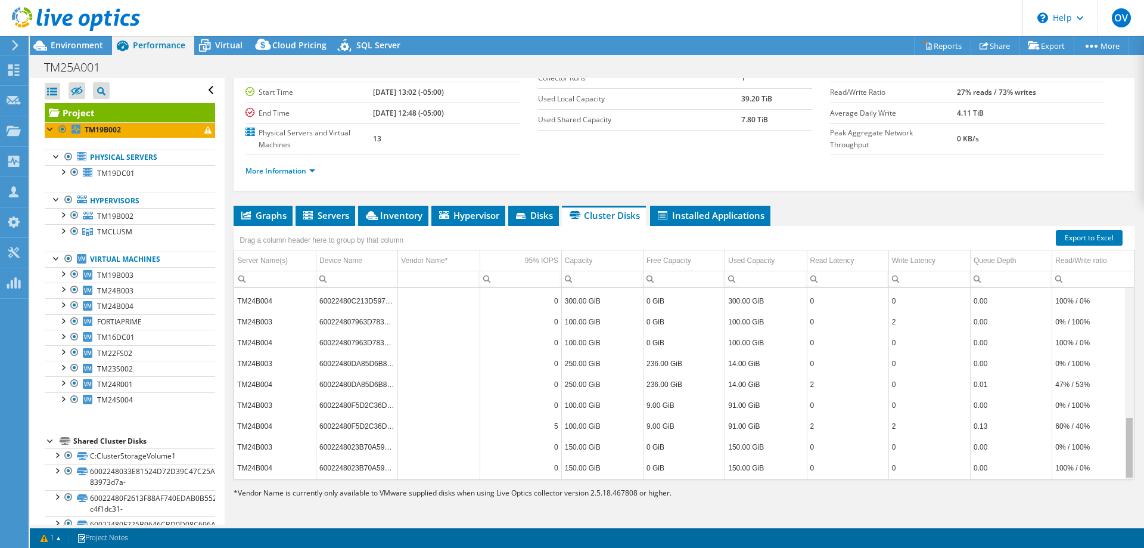
click at [1126, 442] on div "Data grid" at bounding box center [1129, 448] width 7 height 60
click at [677, 223] on li "Installed Applications" at bounding box center [710, 216] width 120 height 20
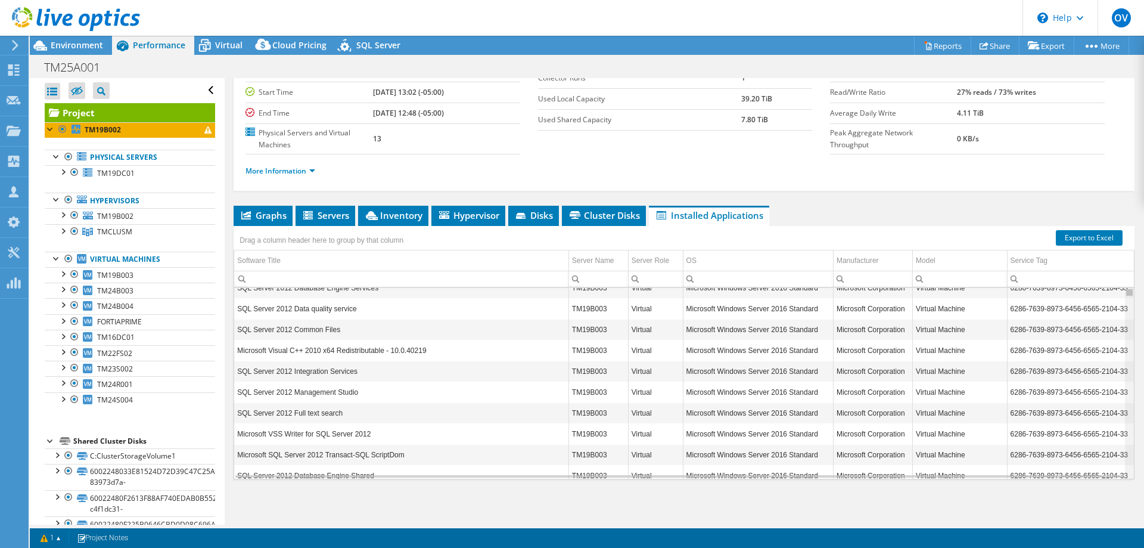
scroll to position [0, 0]
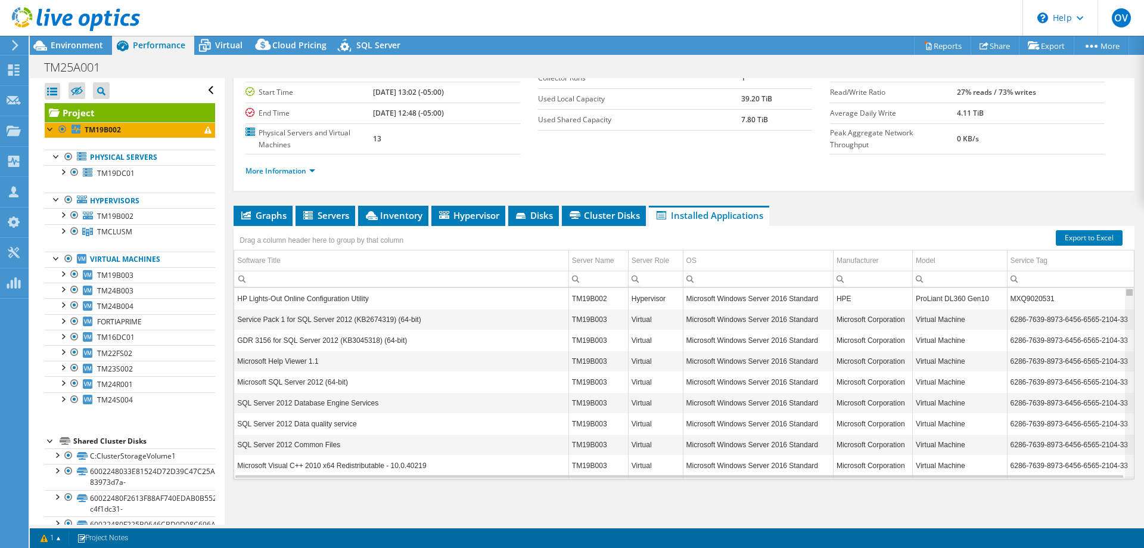
drag, startPoint x: 1121, startPoint y: 296, endPoint x: 1099, endPoint y: 279, distance: 28.5
click at [1100, 281] on body "OV Channel Partner Omar Villegas ovillegas@aptec.com.mx Aplicaciones Tecnologic…" at bounding box center [572, 274] width 1144 height 548
click at [1073, 237] on link "Export to Excel" at bounding box center [1089, 237] width 67 height 15
click at [132, 154] on link "Physical Servers" at bounding box center [130, 157] width 170 height 15
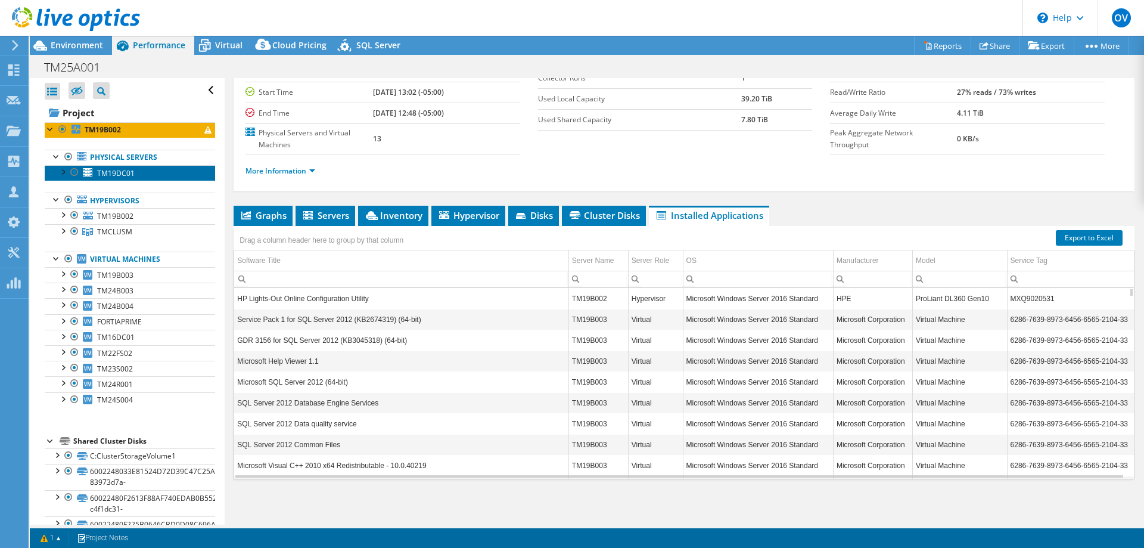
click at [104, 172] on span "TM19DC01" at bounding box center [116, 173] width 38 height 10
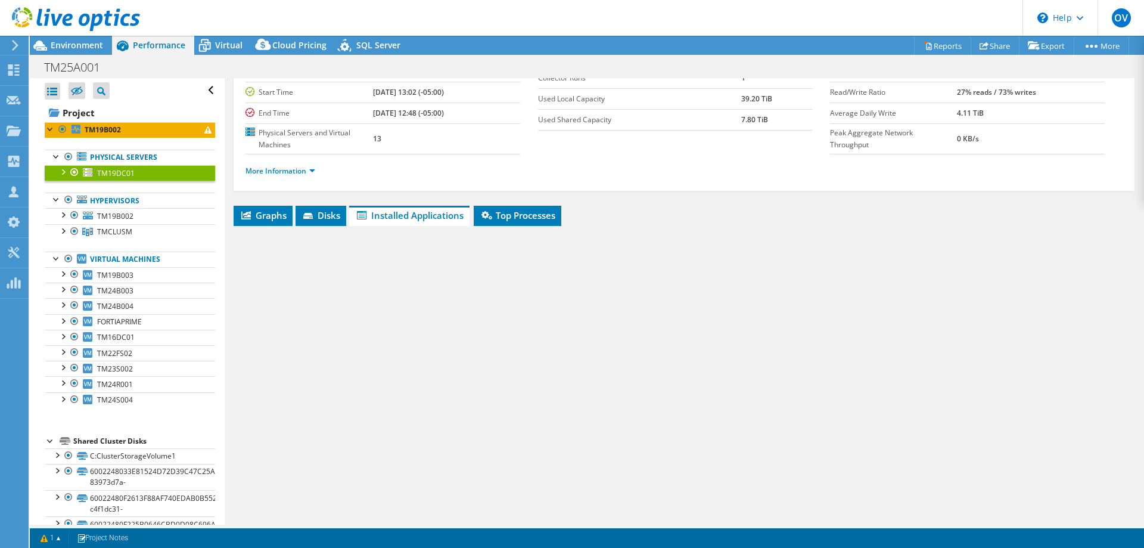
scroll to position [51, 0]
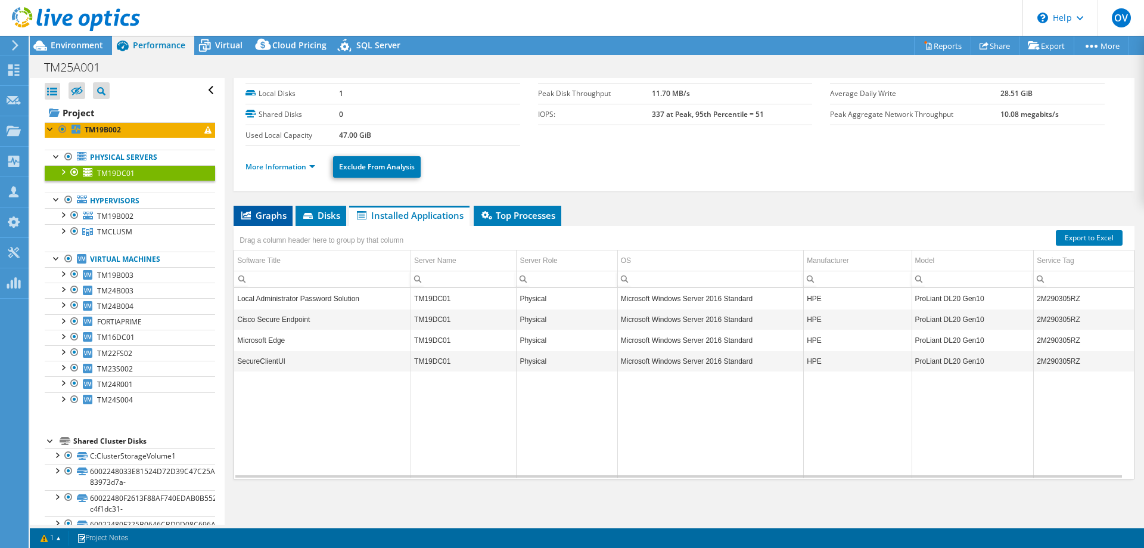
click at [261, 222] on li "Graphs" at bounding box center [263, 216] width 59 height 20
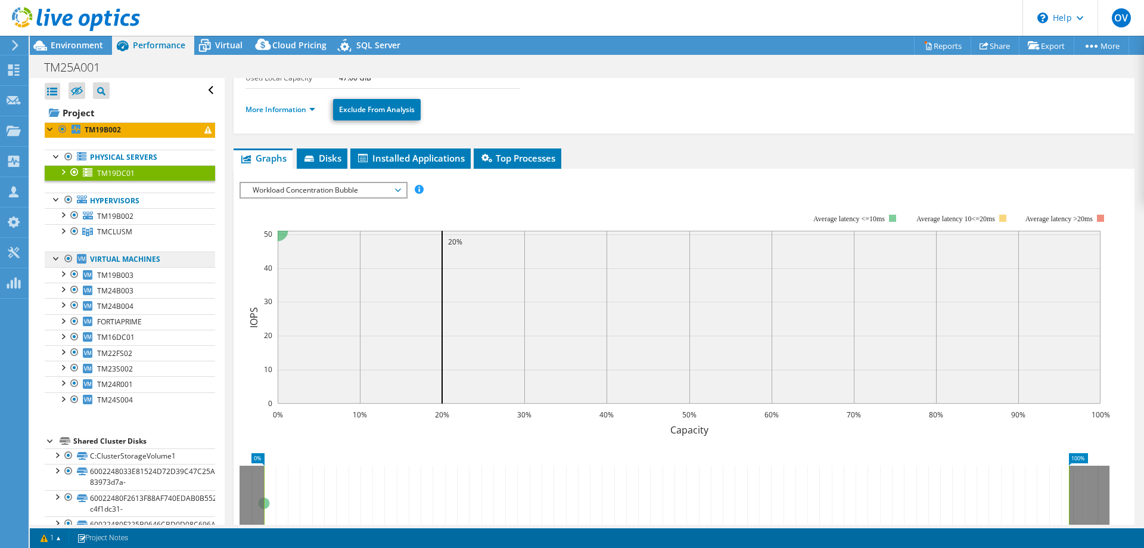
click at [124, 259] on link "Virtual Machines" at bounding box center [130, 258] width 170 height 15
click at [120, 276] on span "TM19B003" at bounding box center [115, 275] width 36 height 10
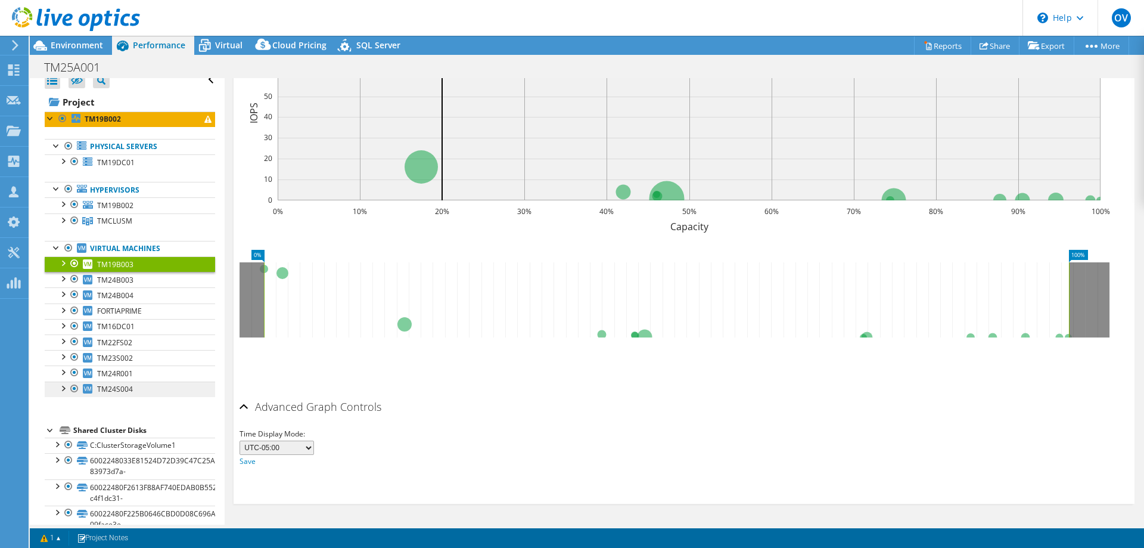
scroll to position [0, 0]
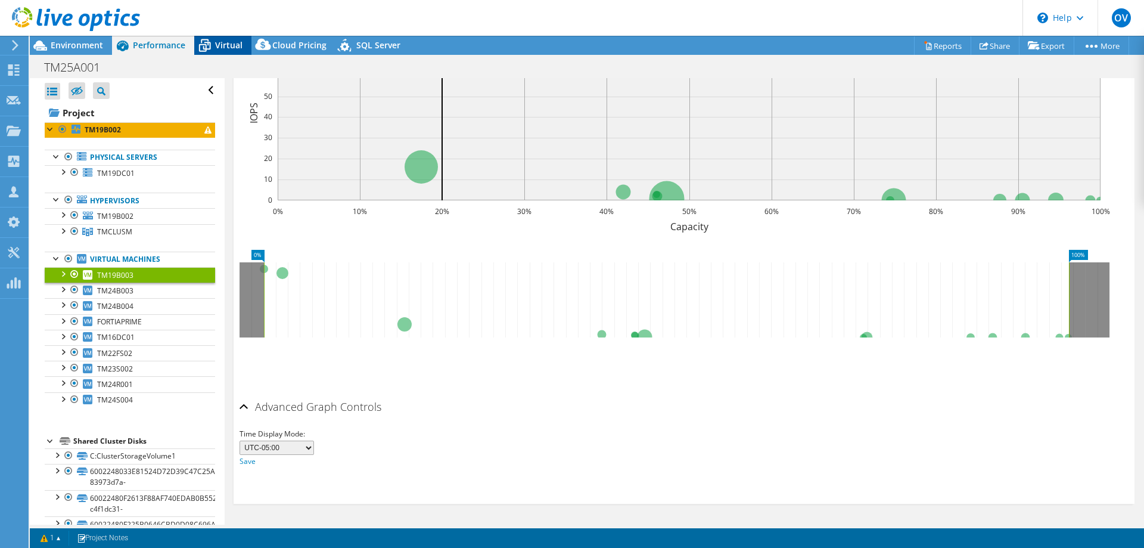
click at [210, 54] on icon at bounding box center [204, 45] width 21 height 21
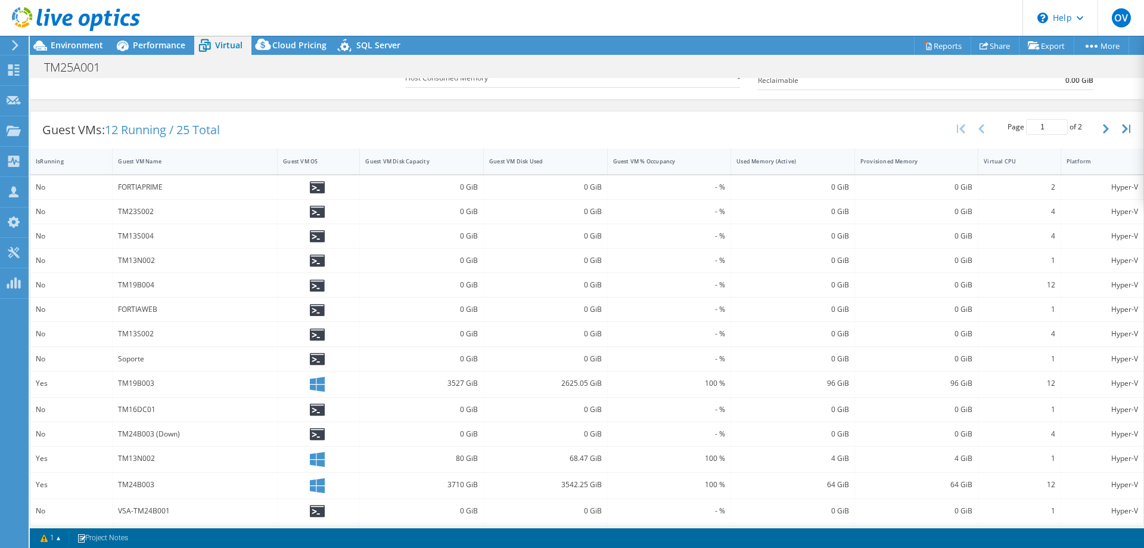
scroll to position [232, 0]
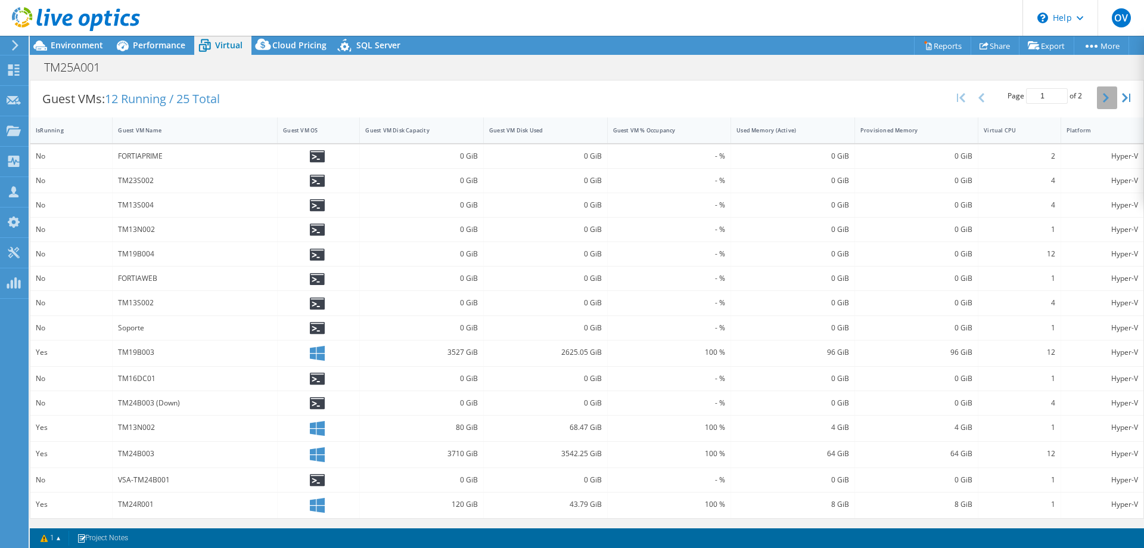
click at [1097, 103] on button "button" at bounding box center [1107, 97] width 20 height 23
type input "2"
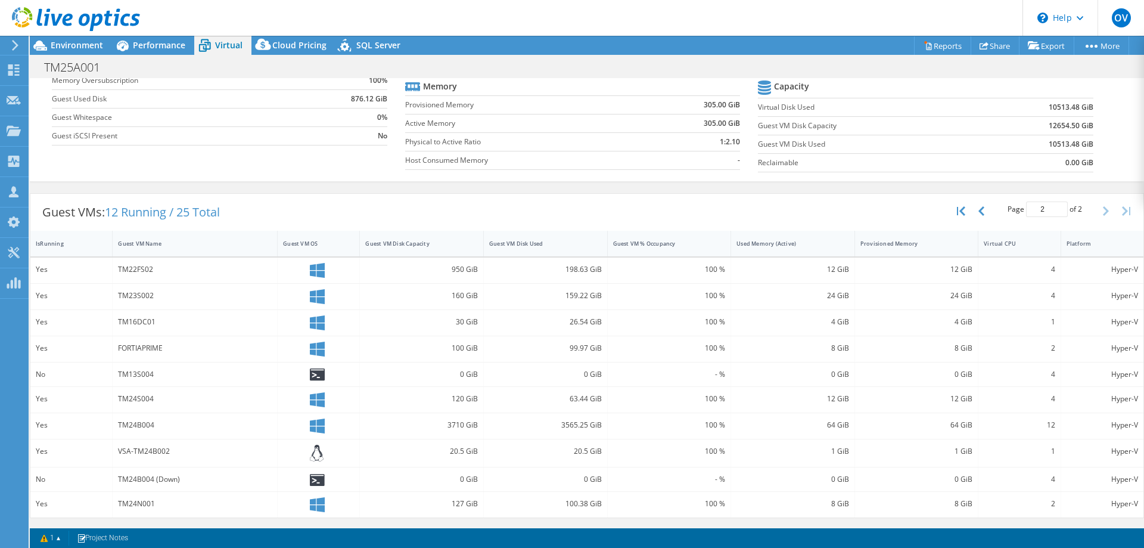
scroll to position [119, 0]
click at [303, 42] on span "Cloud Pricing" at bounding box center [299, 44] width 54 height 11
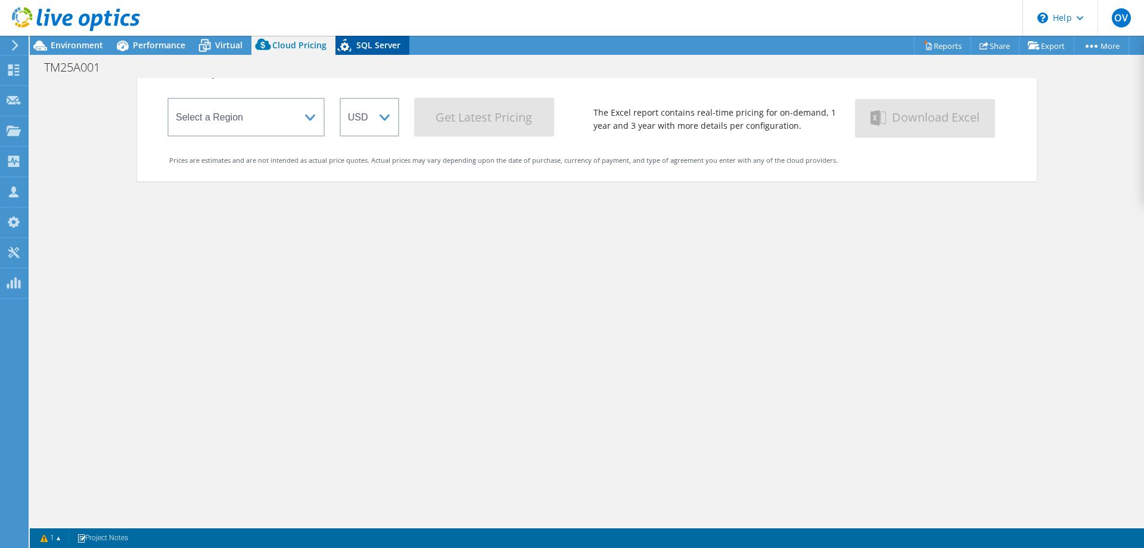
click at [364, 50] on span "SQL Server" at bounding box center [378, 44] width 44 height 11
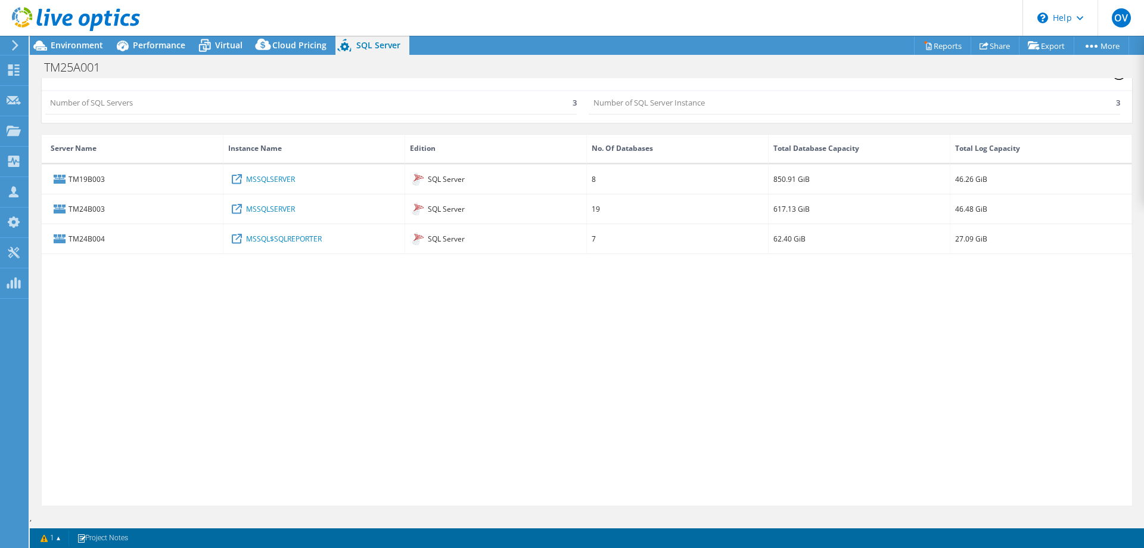
click at [449, 326] on div "TM19B003 MSSQLSERVER SQL Server 8 850.91 GiB 46.26 GiB TM24B003 MSSQLSERVER SQL…" at bounding box center [587, 334] width 1090 height 341
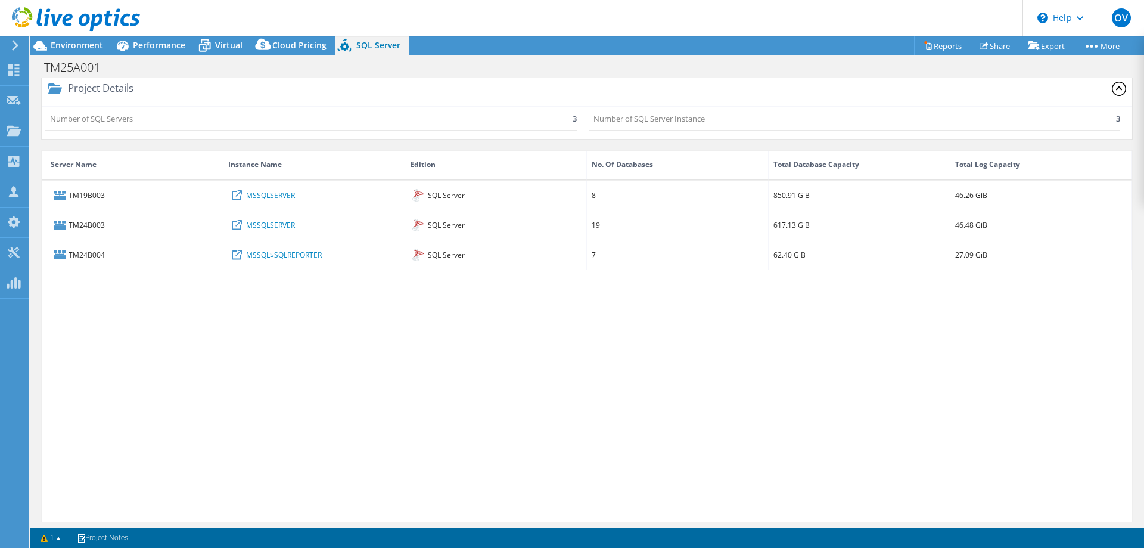
scroll to position [0, 0]
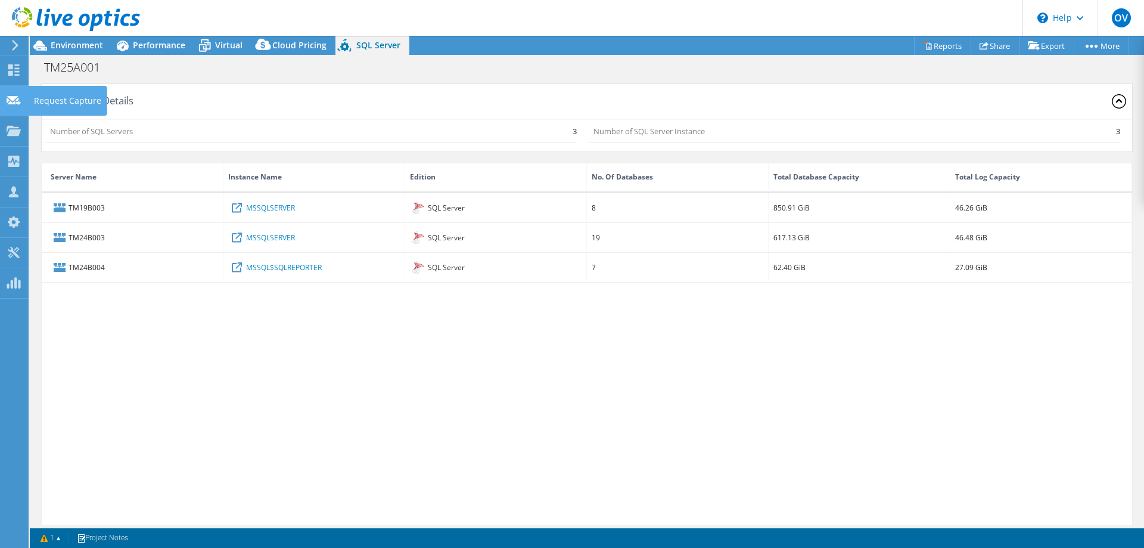
click at [14, 105] on icon at bounding box center [14, 100] width 14 height 11
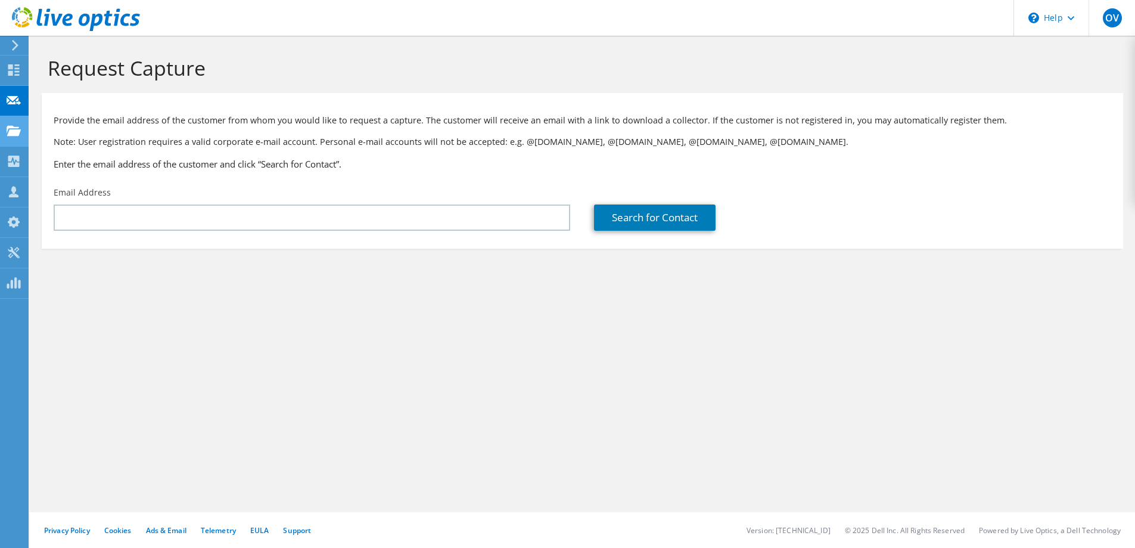
click at [17, 137] on div at bounding box center [14, 132] width 14 height 13
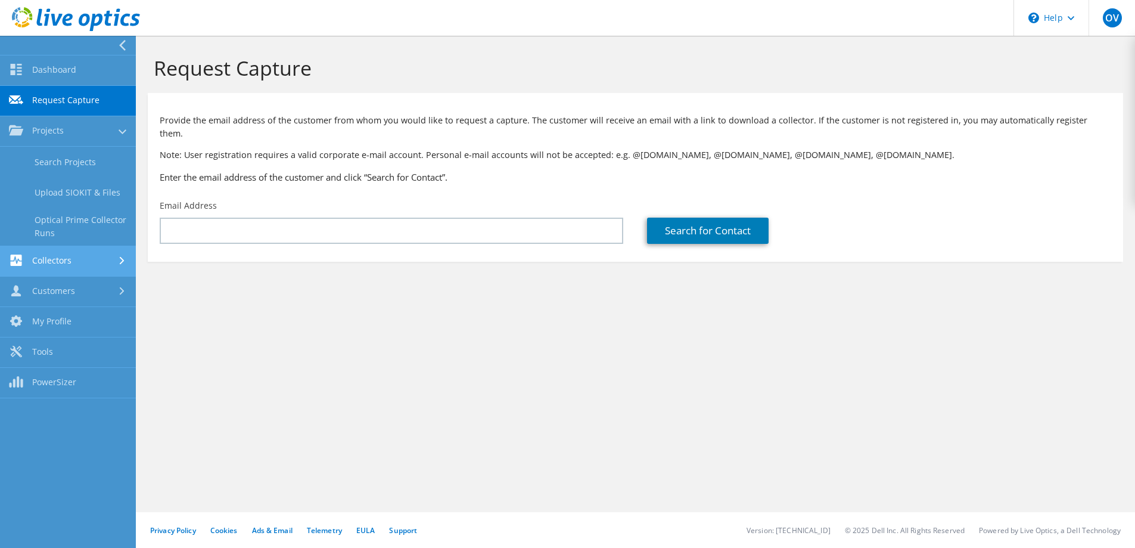
click at [121, 259] on icon at bounding box center [122, 261] width 5 height 8
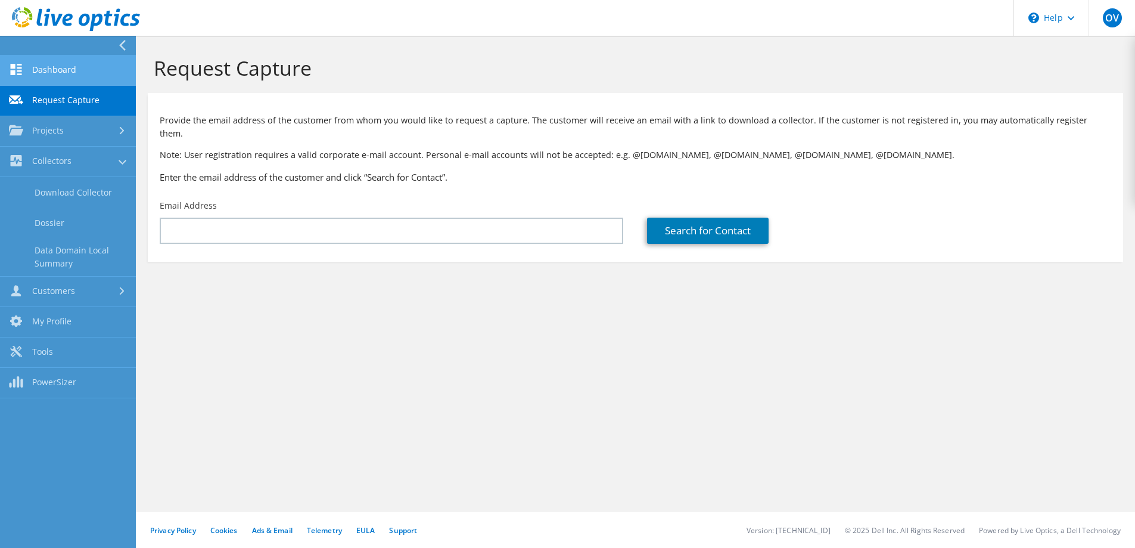
click at [67, 79] on link "Dashboard" at bounding box center [68, 70] width 136 height 30
click at [69, 69] on link "Dashboard" at bounding box center [68, 70] width 136 height 30
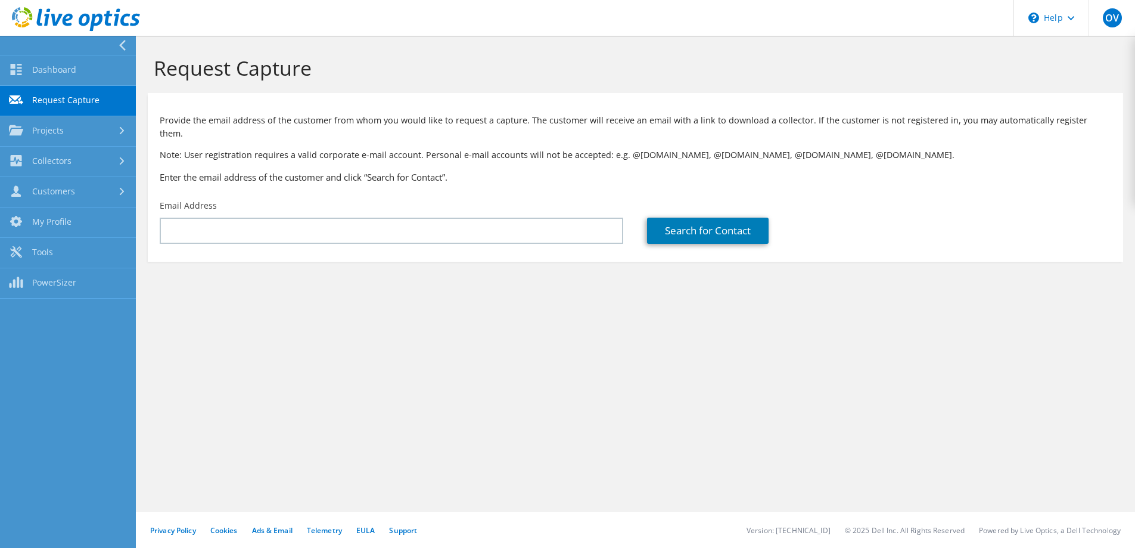
click at [120, 41] on icon at bounding box center [122, 45] width 9 height 11
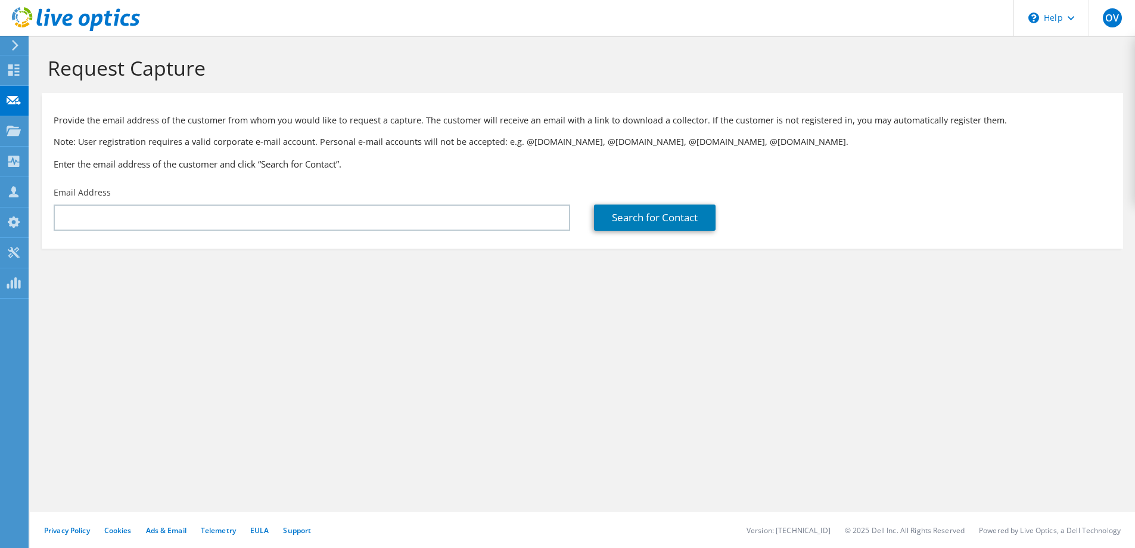
click at [64, 27] on icon at bounding box center [76, 19] width 128 height 24
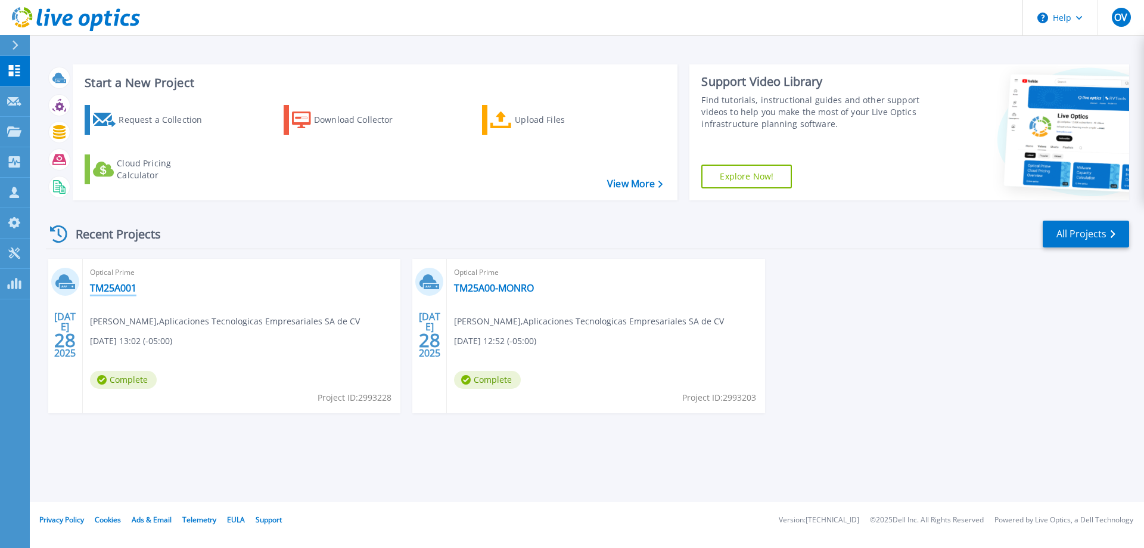
click at [119, 286] on link "TM25A001" at bounding box center [113, 288] width 46 height 12
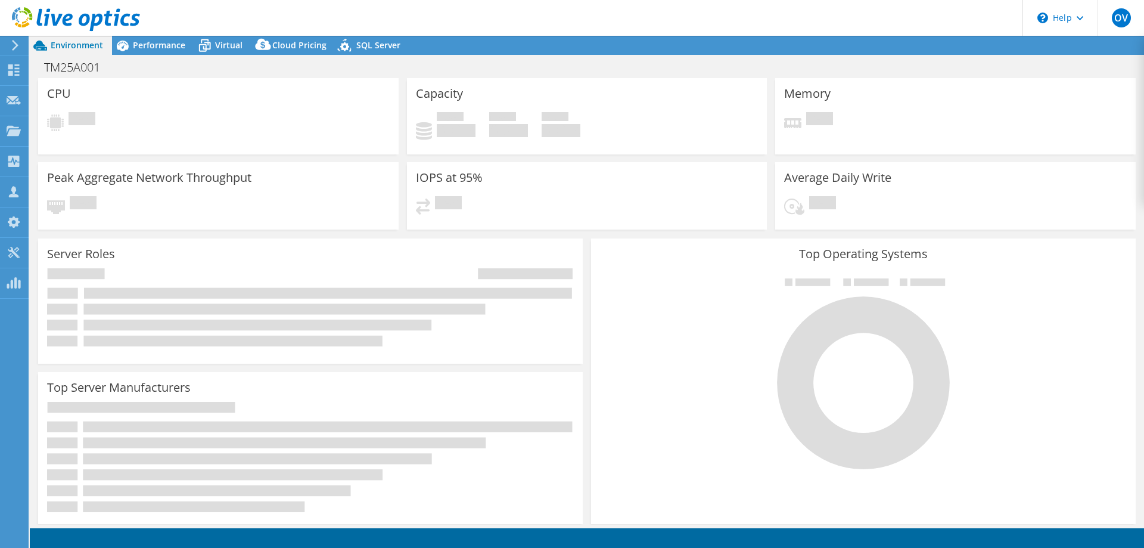
select select "USD"
